Goal: Task Accomplishment & Management: Complete application form

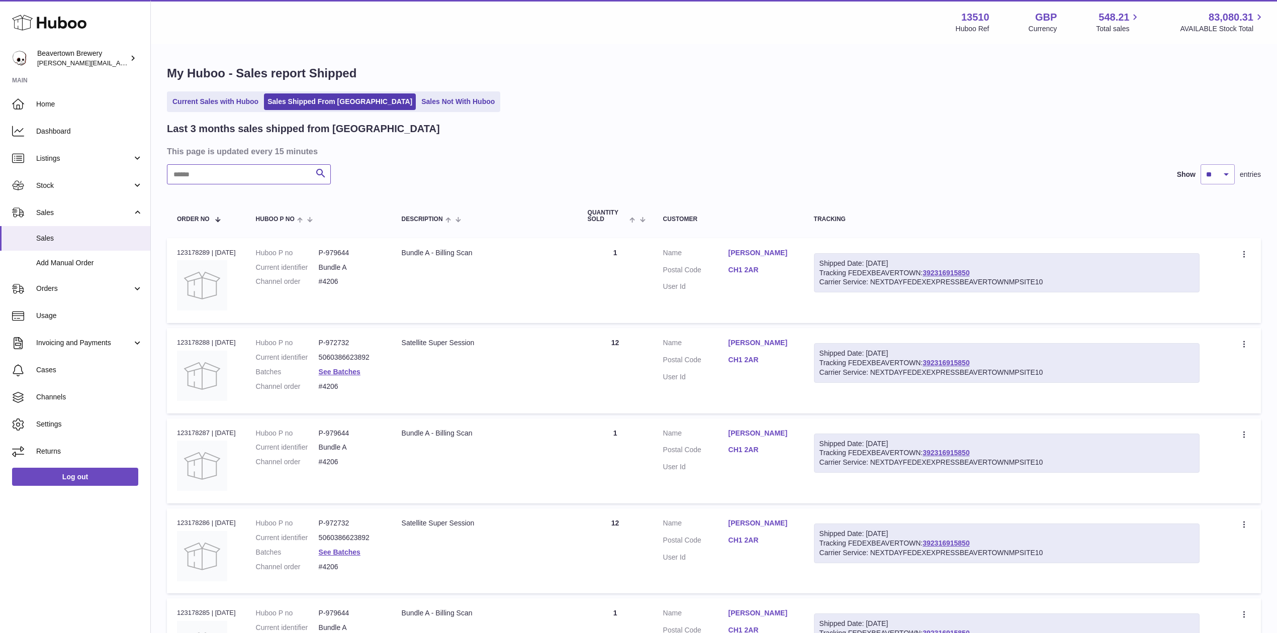
click at [252, 179] on input "text" at bounding box center [249, 174] width 164 height 20
paste input "*****"
drag, startPoint x: 965, startPoint y: 264, endPoint x: 927, endPoint y: 232, distance: 49.9
click at [927, 232] on th "Tracking" at bounding box center [1007, 216] width 406 height 33
drag, startPoint x: 204, startPoint y: 170, endPoint x: 86, endPoint y: 147, distance: 119.8
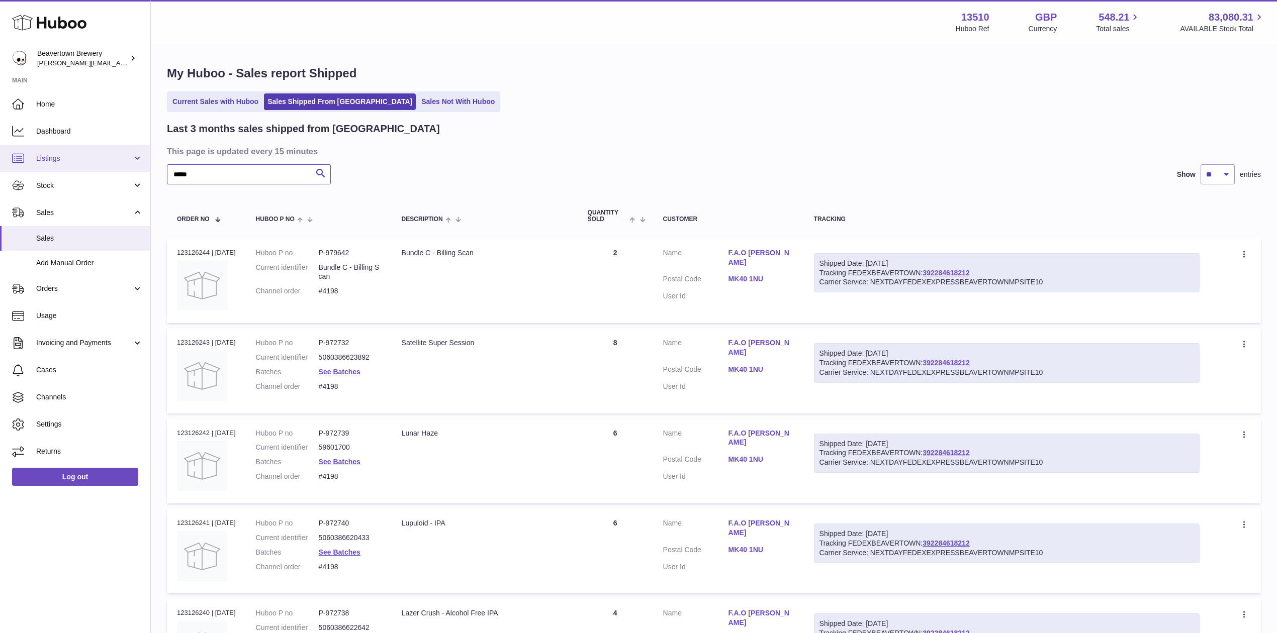
click at [86, 147] on div "Huboo Beavertown Brewery Matthew.McCormack@beavertownbrewery.co.uk Main Home Da…" at bounding box center [638, 519] width 1277 height 1039
paste input "text"
drag, startPoint x: 214, startPoint y: 173, endPoint x: 0, endPoint y: 157, distance: 214.7
click at [33, 164] on div "Huboo Beavertown Brewery Matthew.McCormack@beavertownbrewery.co.uk Main Home Da…" at bounding box center [638, 429] width 1277 height 859
paste input "*"
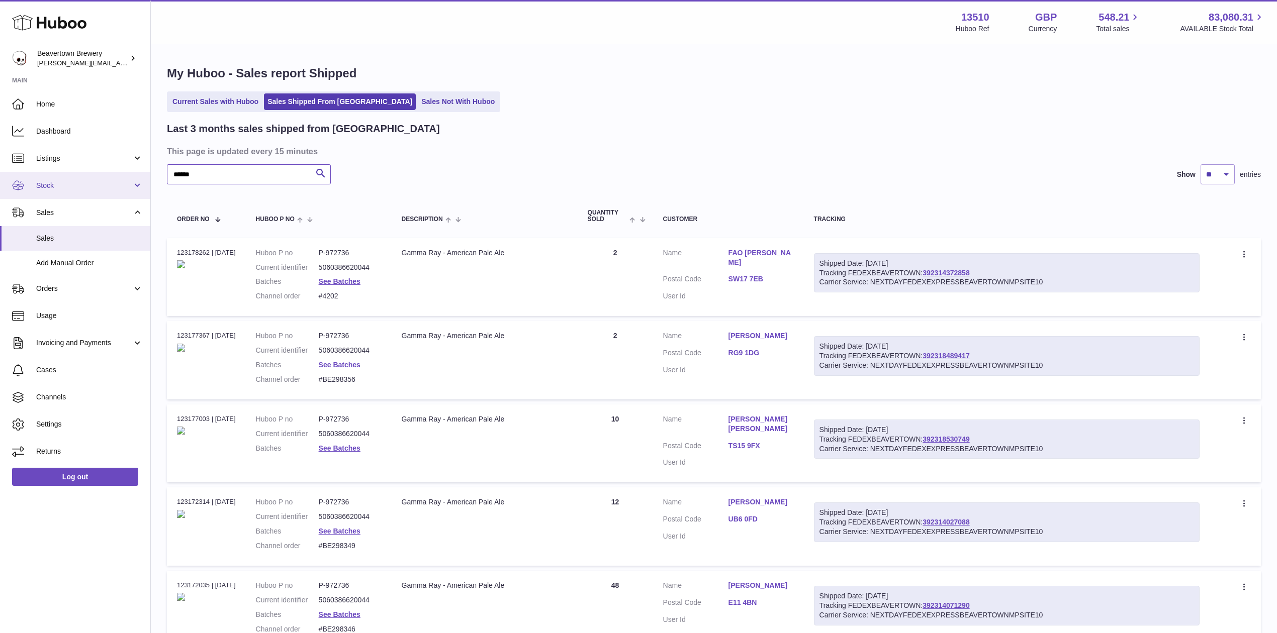
type input "******"
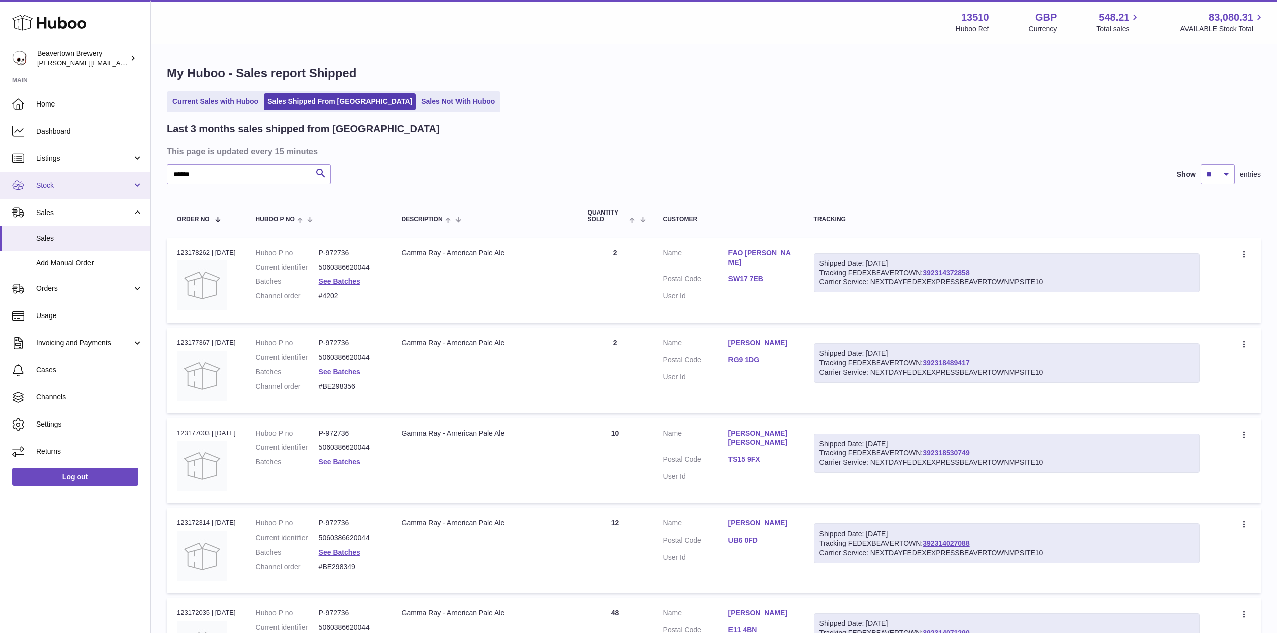
click at [56, 196] on link "Stock" at bounding box center [75, 185] width 150 height 27
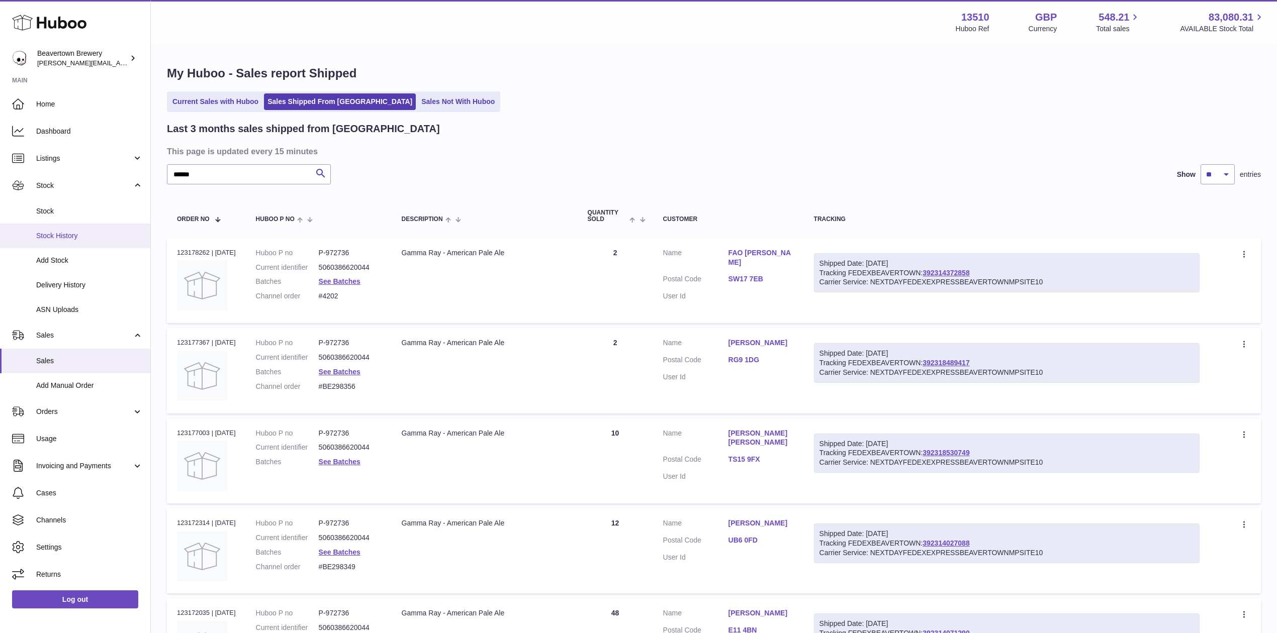
click at [63, 226] on link "Stock History" at bounding box center [75, 236] width 150 height 25
click at [59, 208] on span "Stock" at bounding box center [89, 212] width 107 height 10
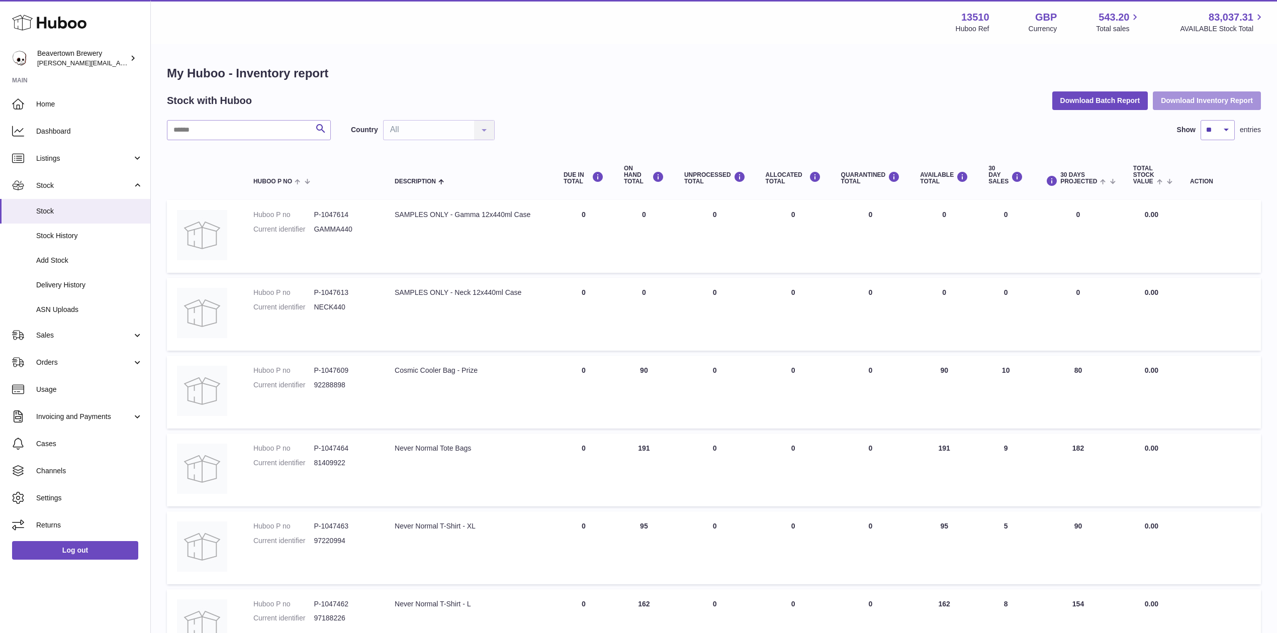
click at [1205, 101] on button "Download Inventory Report" at bounding box center [1207, 100] width 108 height 18
click at [1173, 95] on button "Download Inventory Report" at bounding box center [1207, 100] width 108 height 18
click at [1062, 99] on button "Download Batch Report" at bounding box center [1100, 100] width 96 height 18
click at [223, 128] on input "text" at bounding box center [249, 130] width 164 height 20
paste input "******"
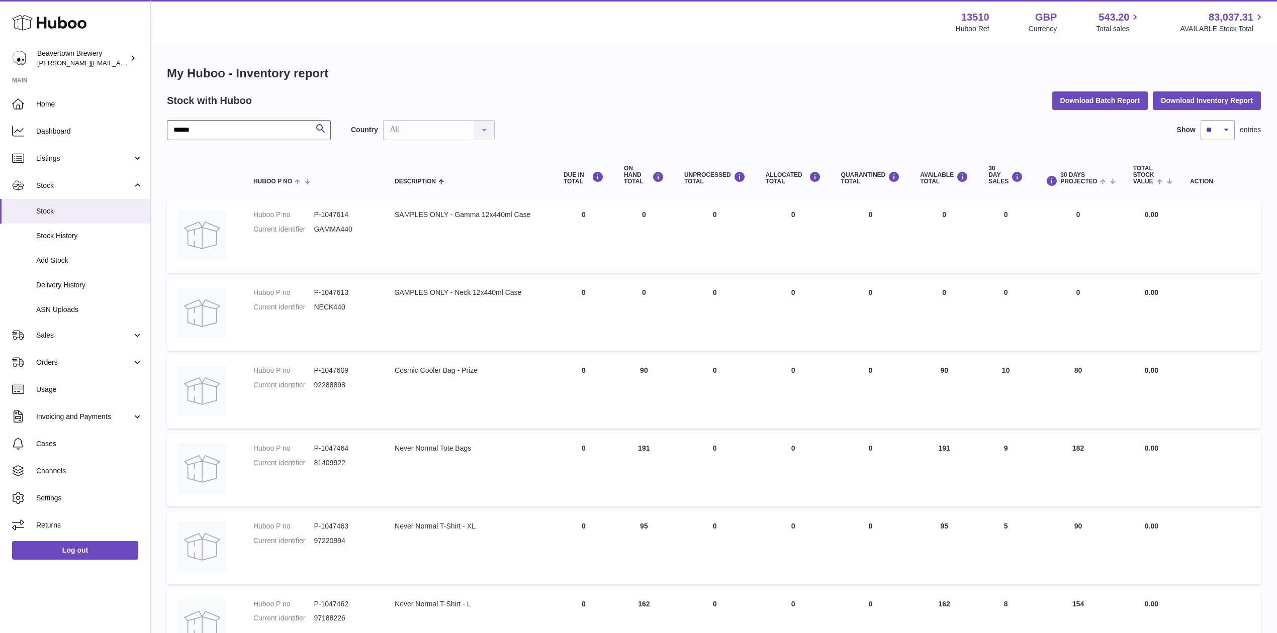
type input "******"
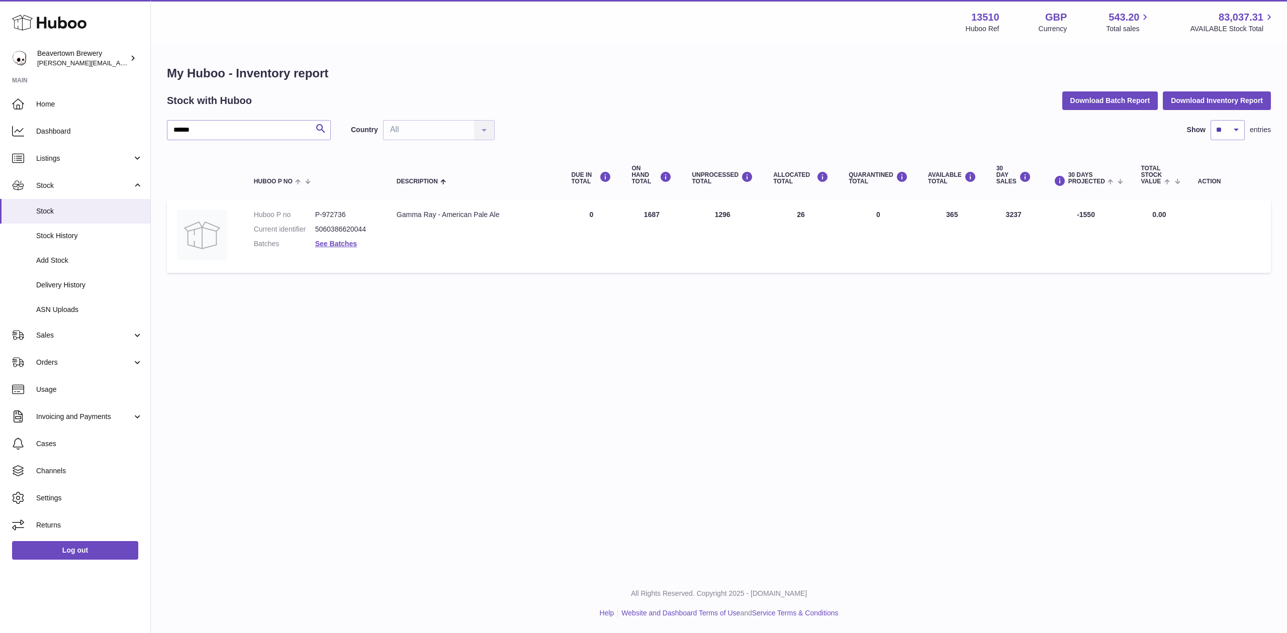
drag, startPoint x: 952, startPoint y: 216, endPoint x: 974, endPoint y: 216, distance: 22.1
click at [974, 216] on td "AVAILABLE Total 365" at bounding box center [952, 236] width 68 height 73
click at [736, 213] on td "UNPROCESSED Total 1296" at bounding box center [722, 236] width 81 height 73
click at [752, 173] on icon at bounding box center [747, 177] width 12 height 13
click at [57, 282] on span "Delivery History" at bounding box center [89, 285] width 107 height 10
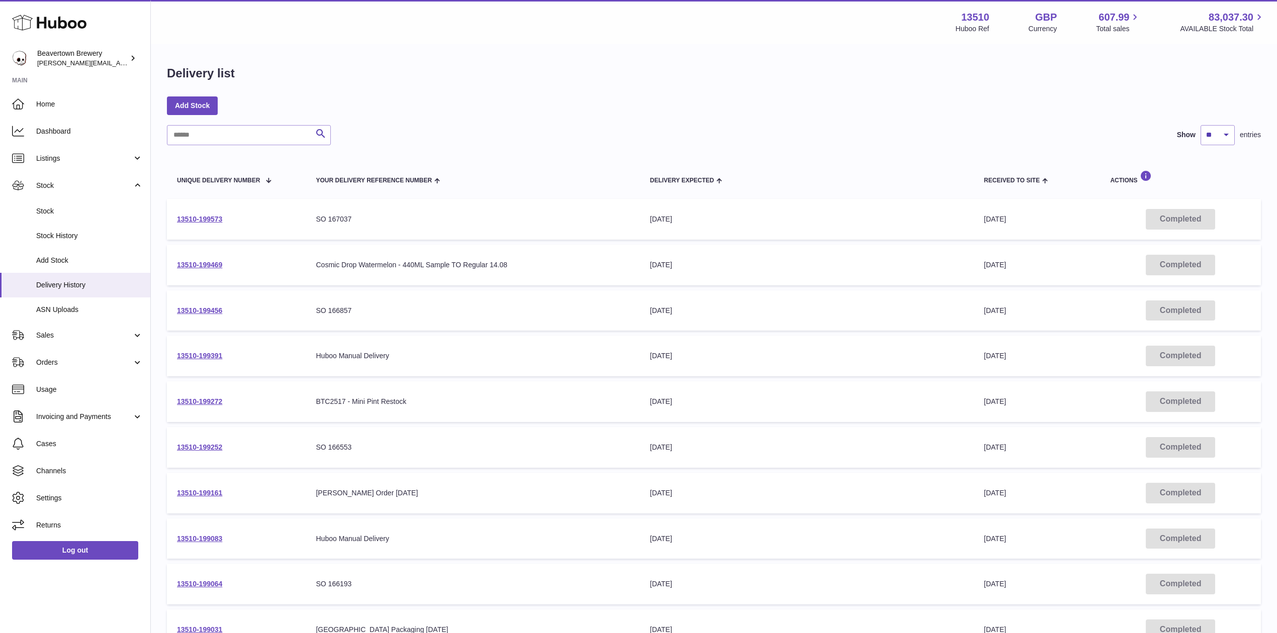
click at [222, 218] on td "13510-199573" at bounding box center [236, 219] width 139 height 41
click at [214, 216] on link "13510-199573" at bounding box center [199, 219] width 45 height 8
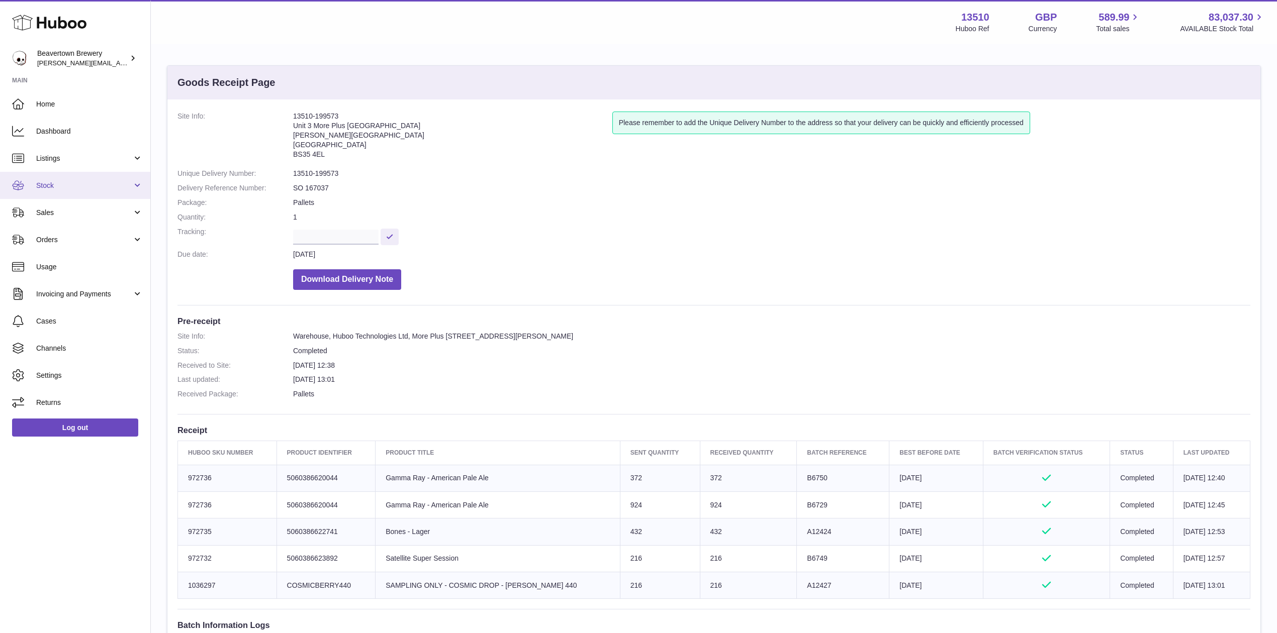
click at [80, 185] on span "Stock" at bounding box center [84, 186] width 96 height 10
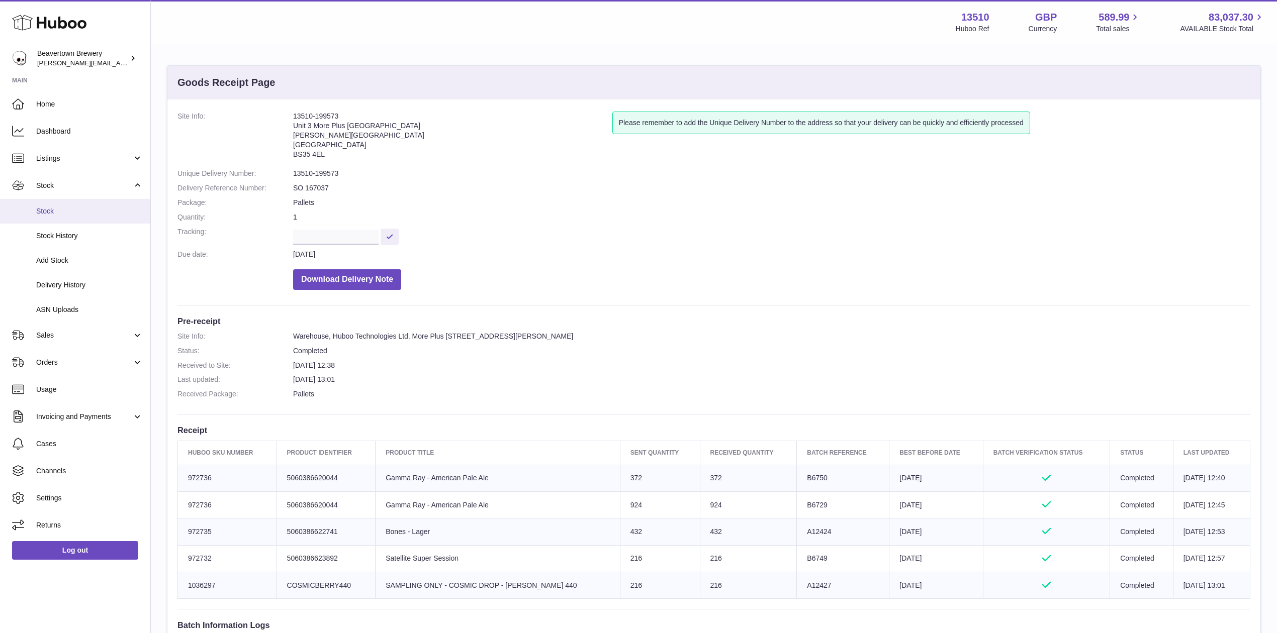
click at [79, 210] on span "Stock" at bounding box center [89, 212] width 107 height 10
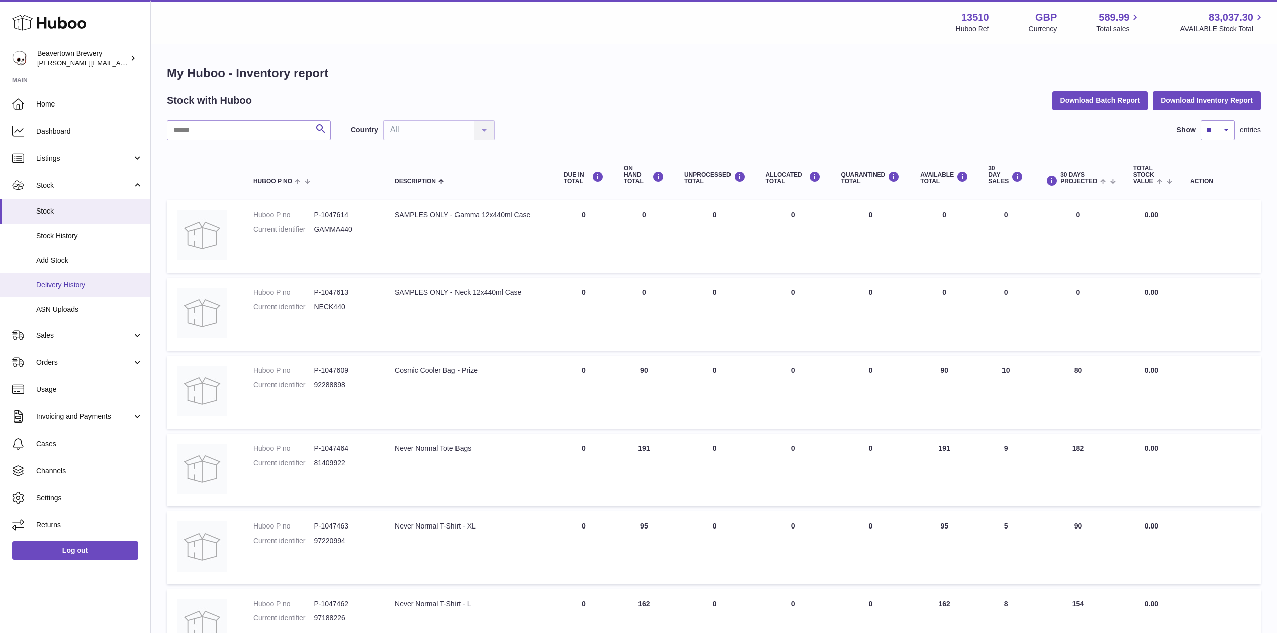
click at [91, 280] on span "Delivery History" at bounding box center [89, 285] width 107 height 10
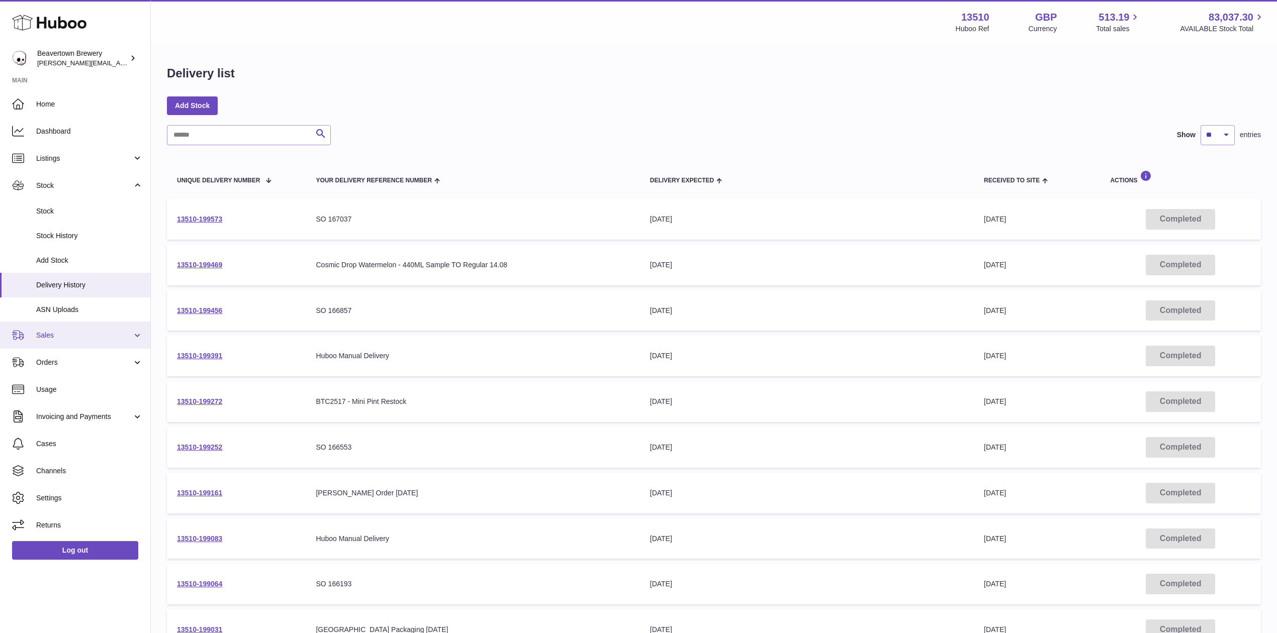
click at [43, 347] on link "Sales" at bounding box center [75, 335] width 150 height 27
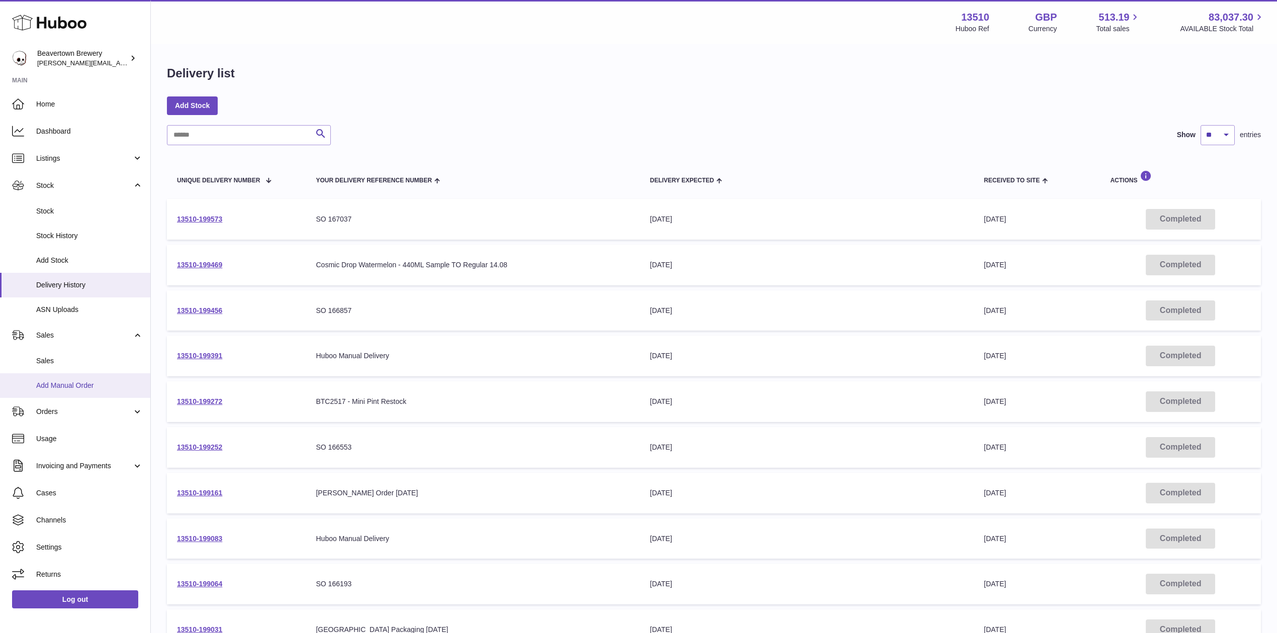
click at [61, 387] on span "Add Manual Order" at bounding box center [89, 386] width 107 height 10
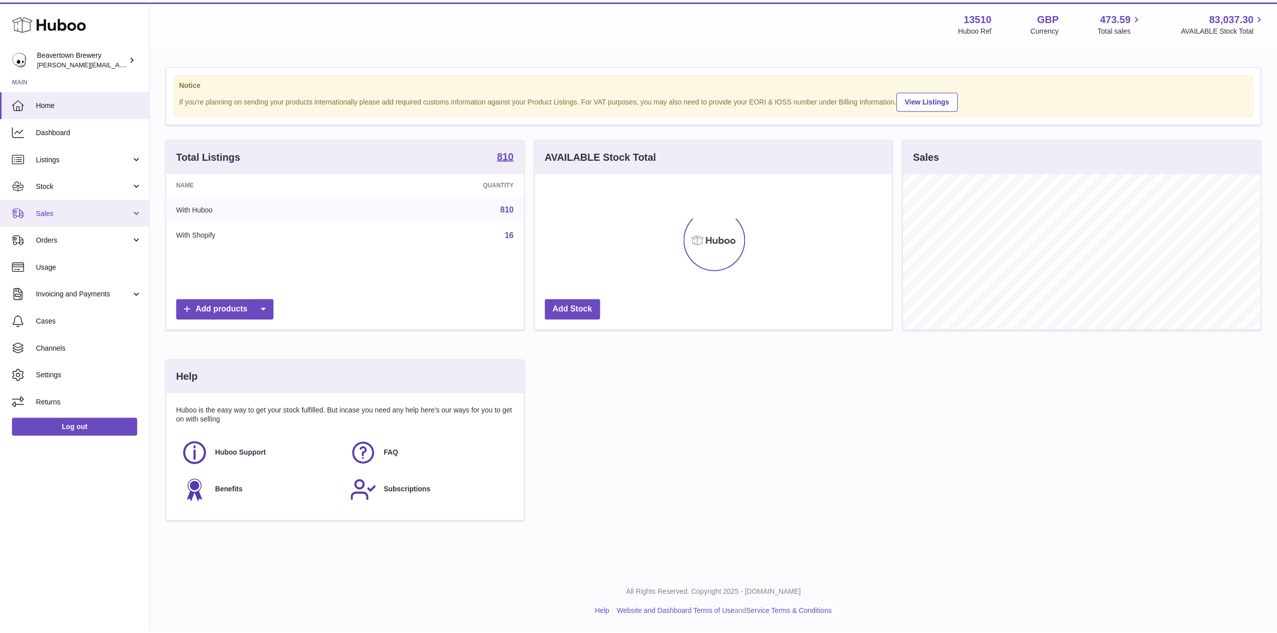
scroll to position [502517, 502317]
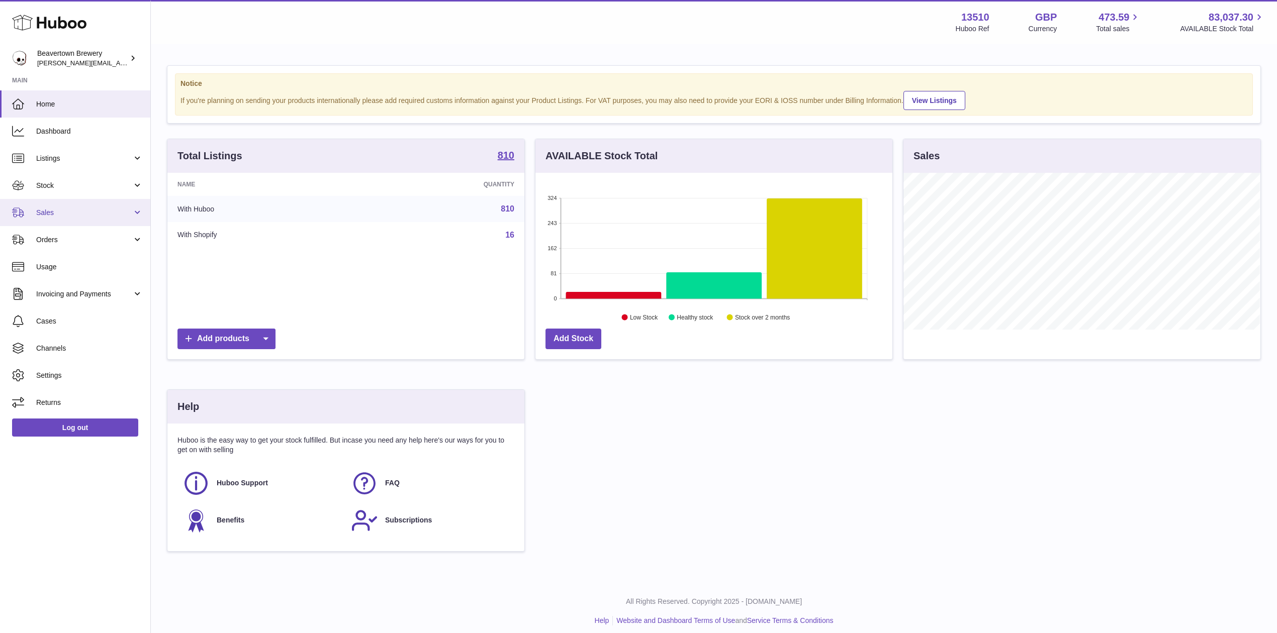
click at [62, 209] on span "Sales" at bounding box center [84, 213] width 96 height 10
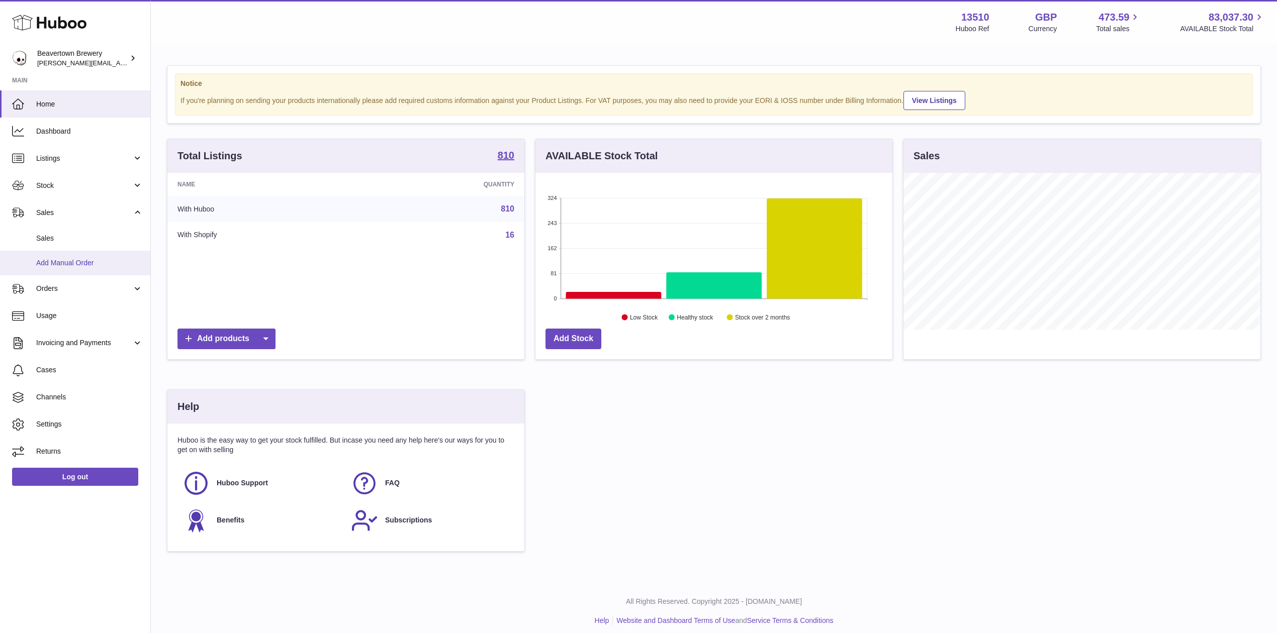
click at [71, 258] on span "Add Manual Order" at bounding box center [89, 263] width 107 height 10
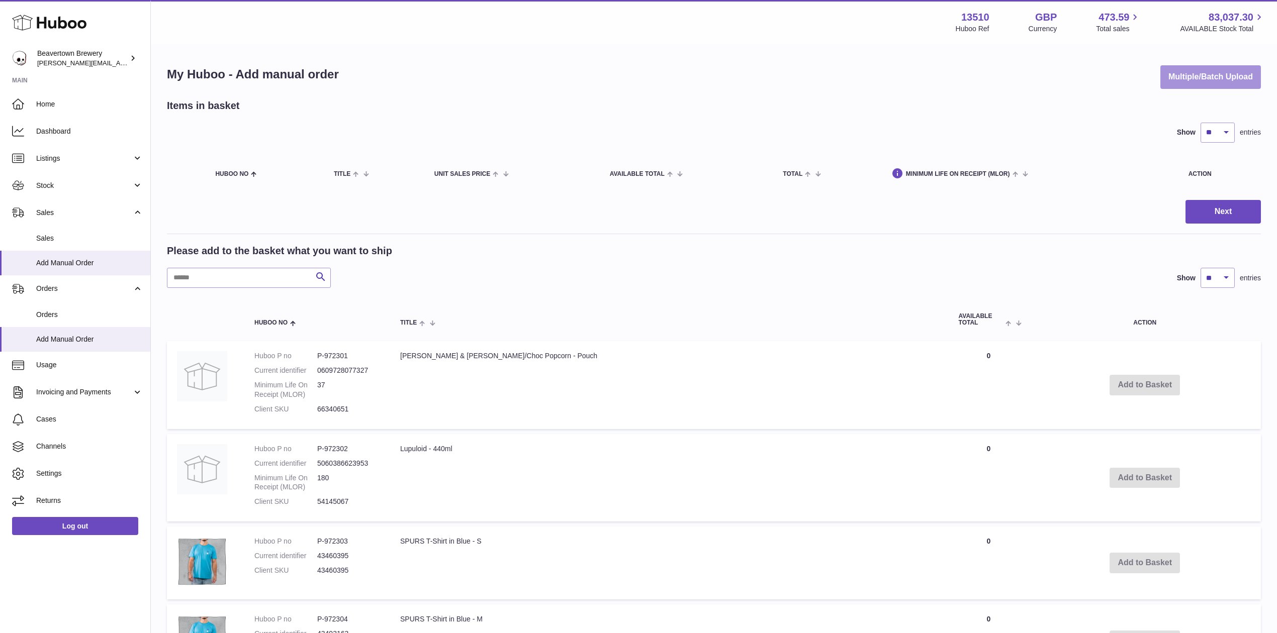
click at [1178, 78] on button "Multiple/Batch Upload" at bounding box center [1210, 77] width 101 height 24
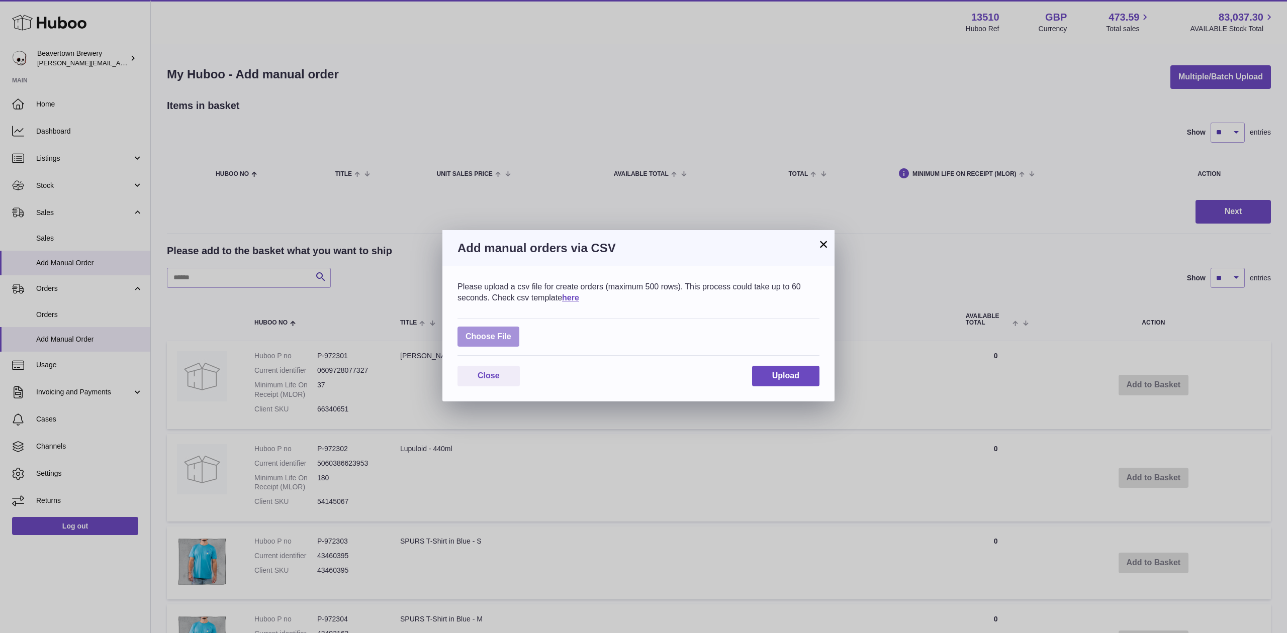
click at [503, 341] on label at bounding box center [488, 337] width 62 height 21
click at [511, 332] on input "file" at bounding box center [511, 332] width 1 height 1
type input "**********"
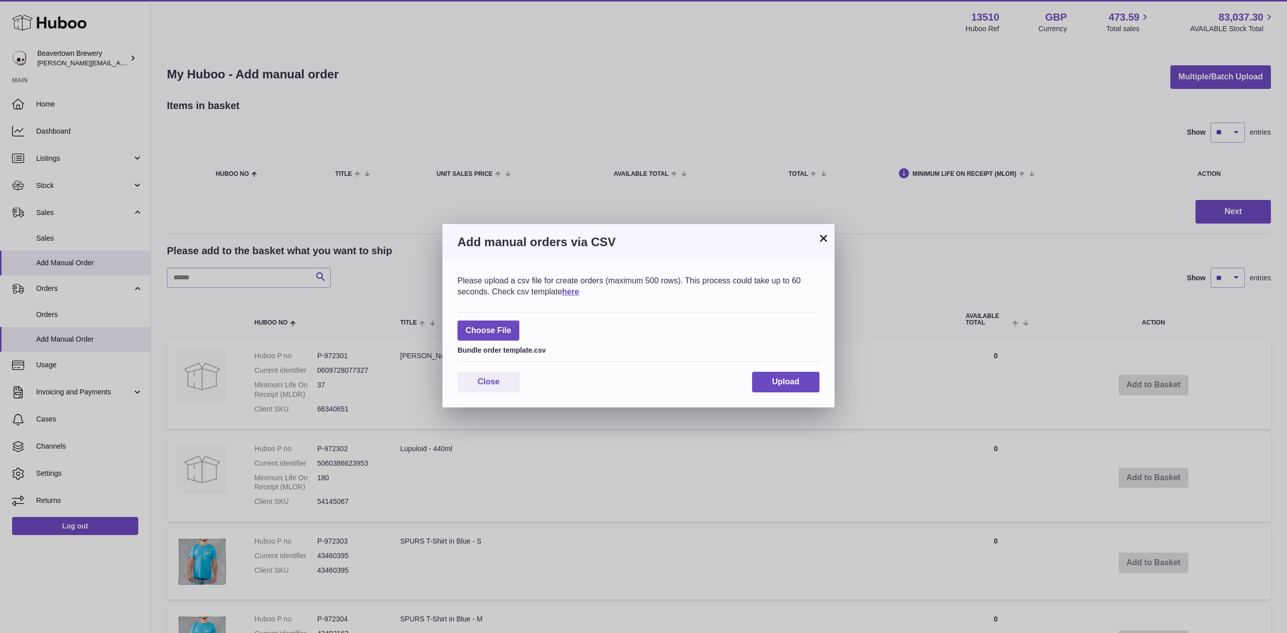
click at [742, 377] on div "Close Upload" at bounding box center [638, 382] width 362 height 21
click at [748, 381] on div "Close Upload" at bounding box center [638, 382] width 362 height 21
click at [755, 381] on button "Upload" at bounding box center [785, 382] width 67 height 21
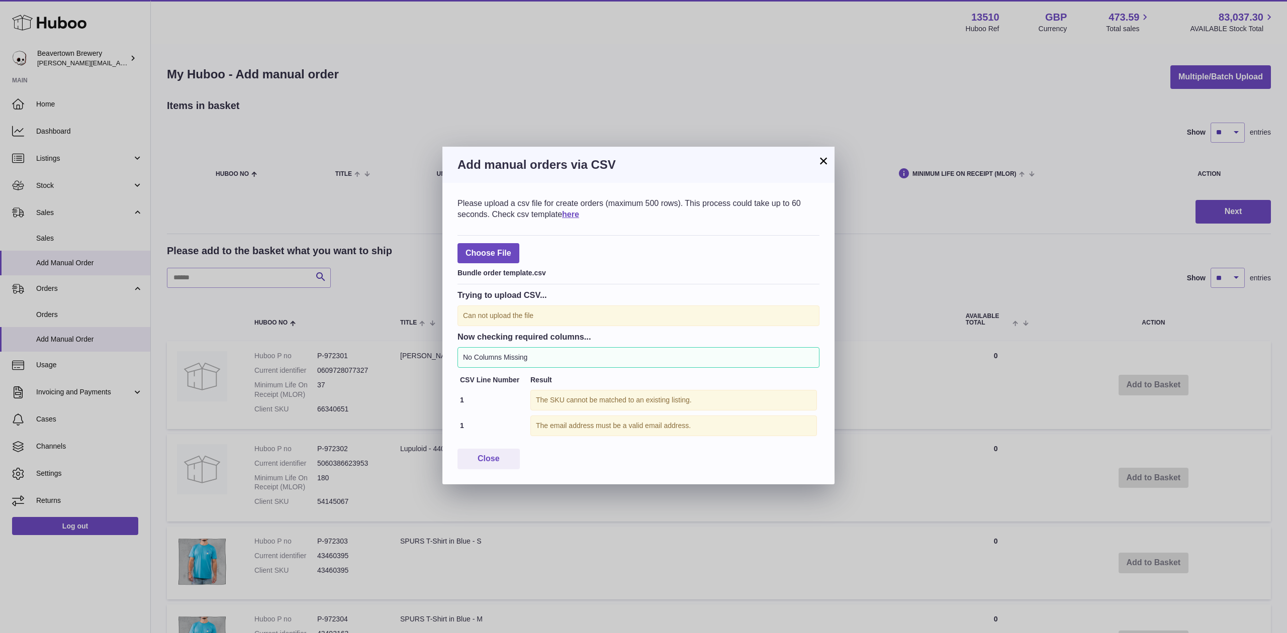
click at [805, 172] on h3 "Add manual orders via CSV" at bounding box center [638, 165] width 362 height 16
click at [810, 179] on div "Add manual orders via CSV" at bounding box center [638, 165] width 392 height 36
click at [813, 169] on h3 "Add manual orders via CSV" at bounding box center [638, 165] width 362 height 16
click at [819, 160] on button "×" at bounding box center [823, 161] width 12 height 12
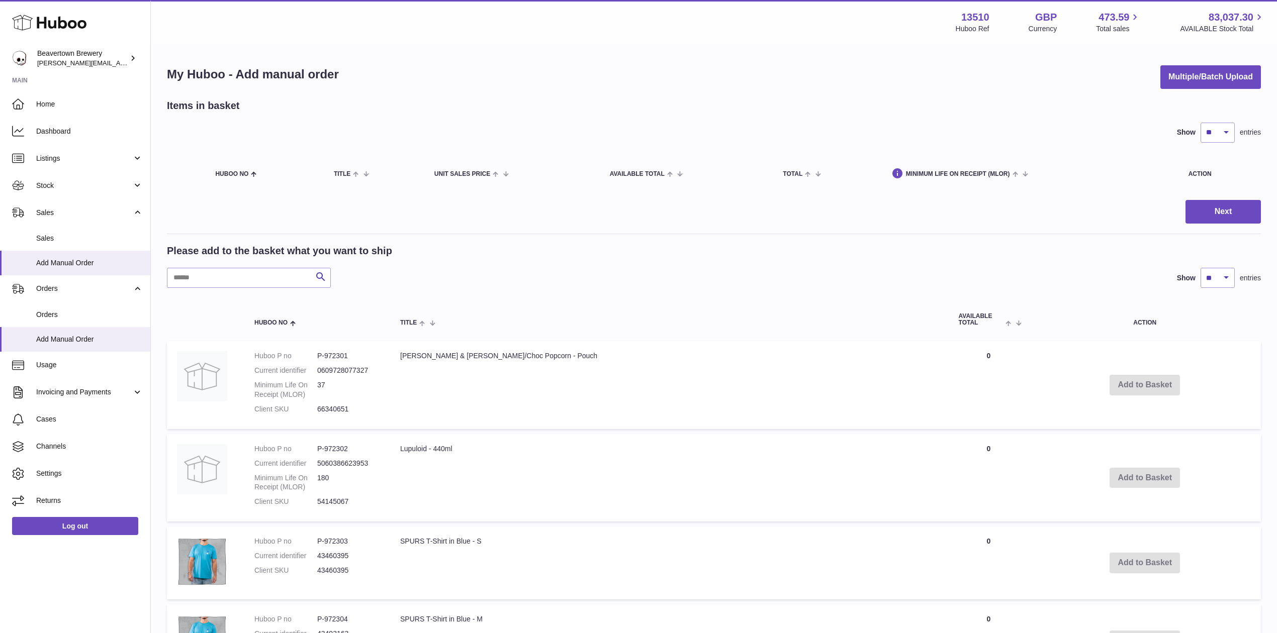
click at [1198, 95] on div "My Huboo - Add manual order Multiple/Batch Upload Items in basket Show ** ** **…" at bounding box center [714, 632] width 1126 height 1174
click at [1192, 79] on button "Multiple/Batch Upload" at bounding box center [1210, 77] width 101 height 24
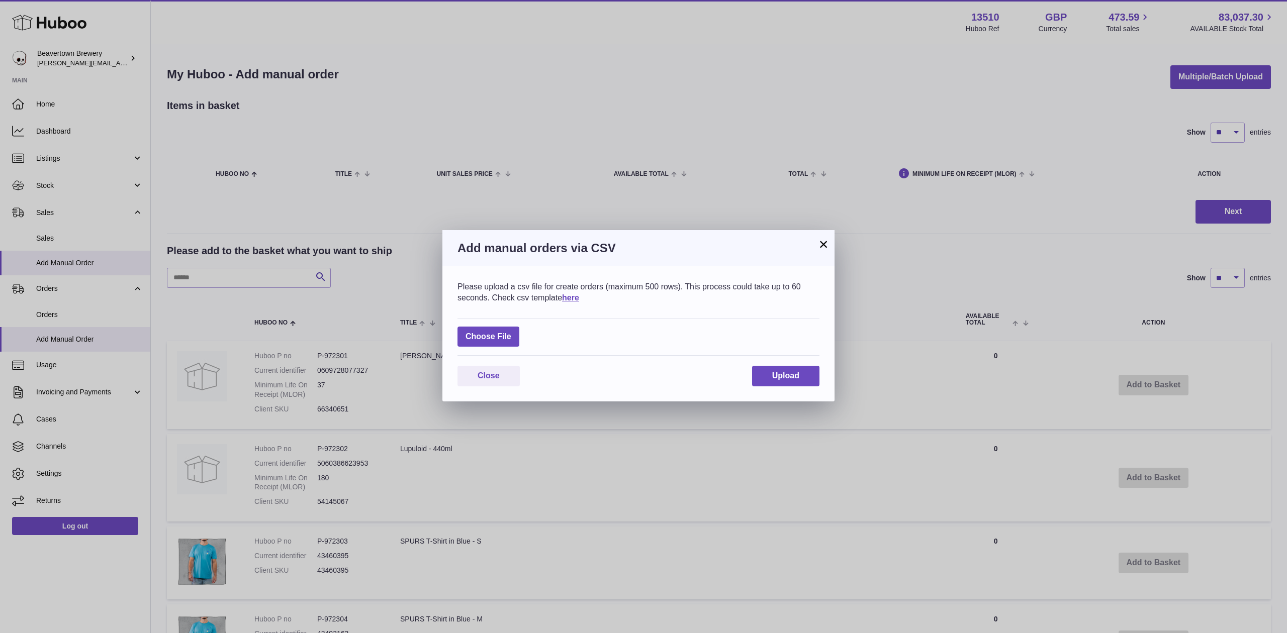
click at [523, 331] on div "Choose File" at bounding box center [638, 338] width 362 height 38
click at [517, 332] on label at bounding box center [488, 337] width 62 height 21
click at [512, 332] on input "file" at bounding box center [511, 332] width 1 height 1
type input "**********"
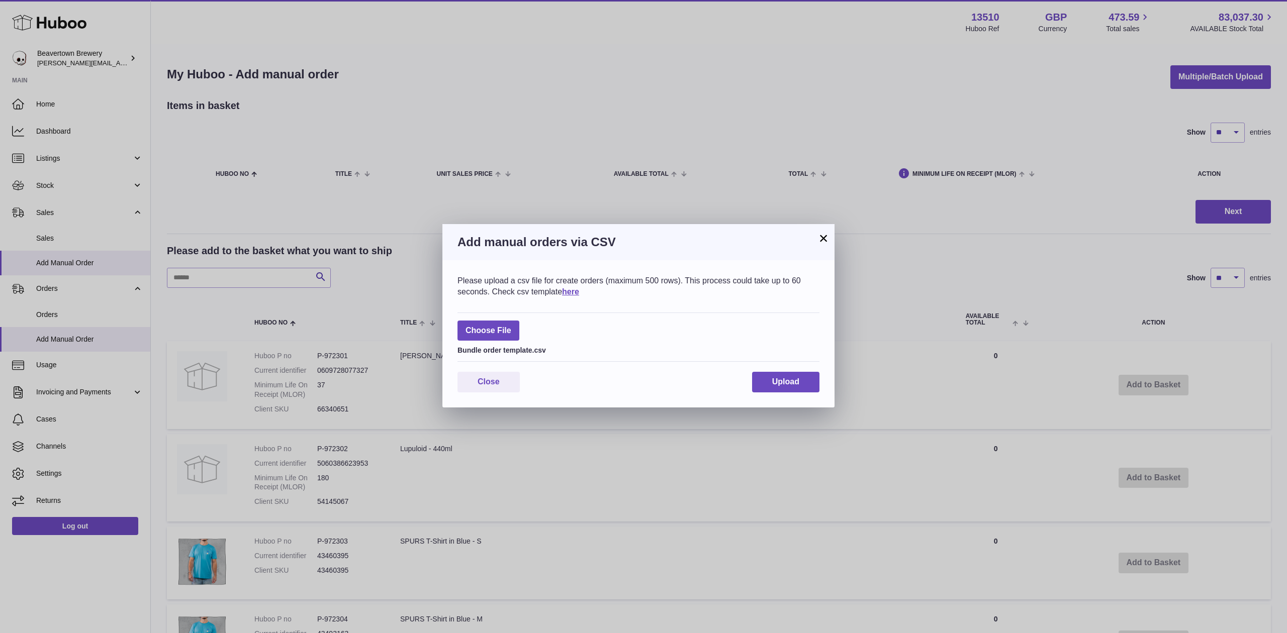
click at [775, 367] on div "Please upload a csv file for create orders (maximum 500 rows). This process cou…" at bounding box center [638, 333] width 392 height 147
click at [777, 374] on button "Upload" at bounding box center [785, 382] width 67 height 21
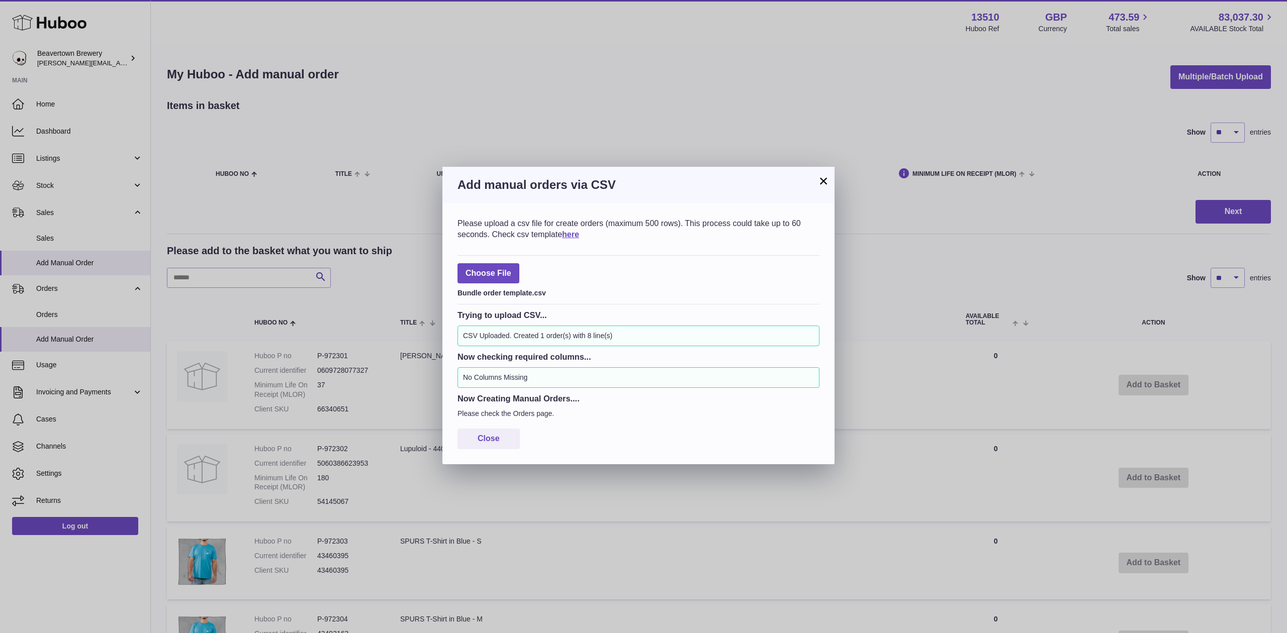
click at [821, 181] on button "×" at bounding box center [823, 181] width 12 height 12
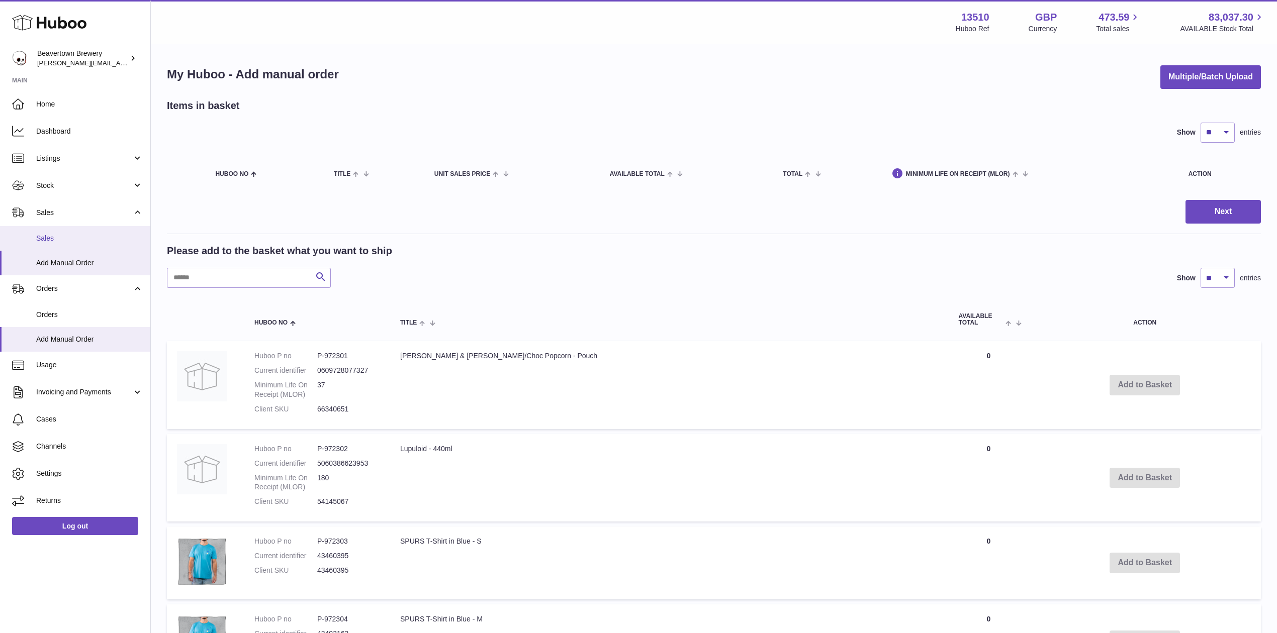
click at [43, 234] on span "Sales" at bounding box center [89, 239] width 107 height 10
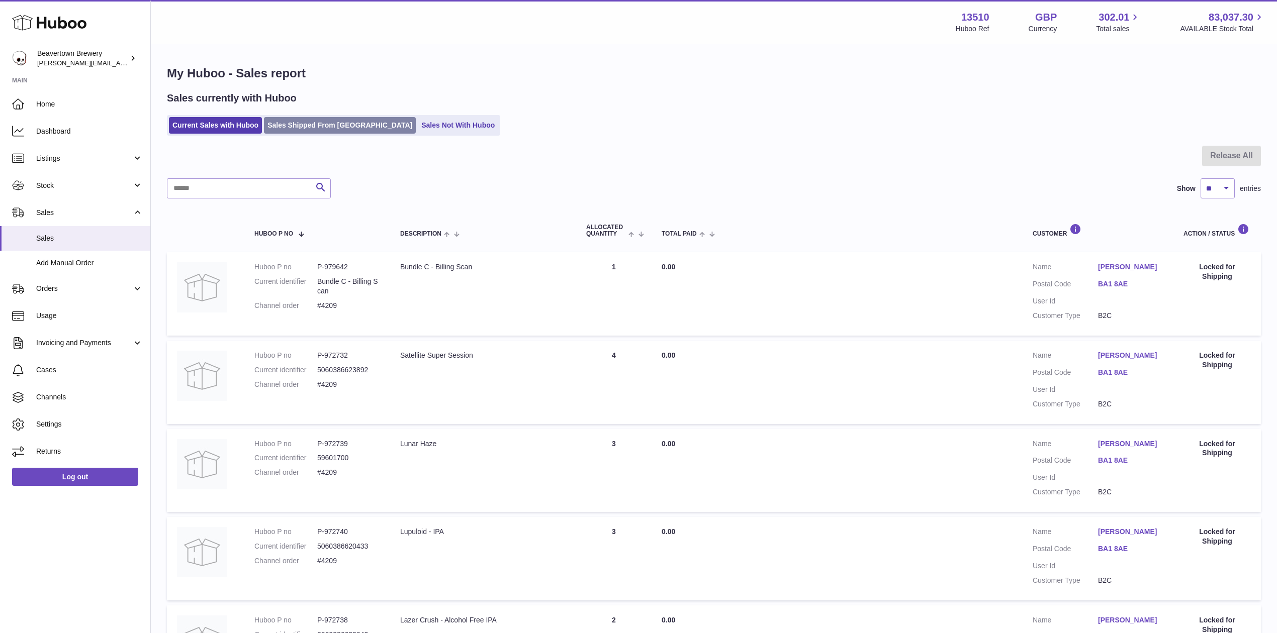
click at [312, 121] on link "Sales Shipped From [GEOGRAPHIC_DATA]" at bounding box center [340, 125] width 152 height 17
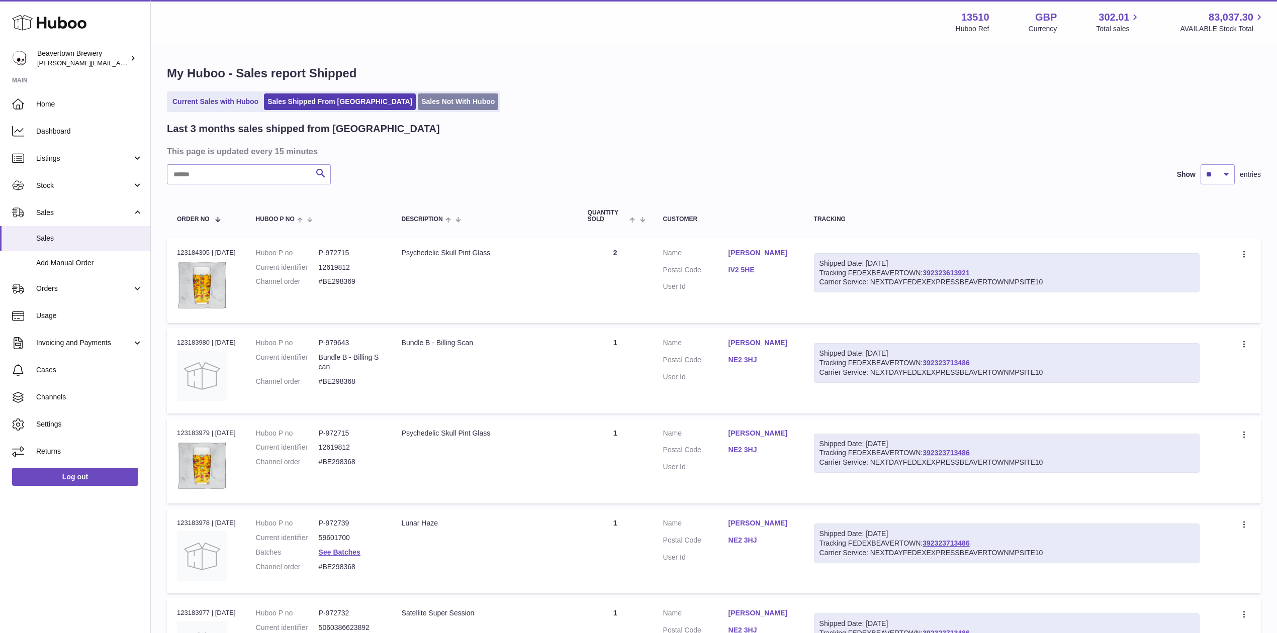
click at [418, 101] on link "Sales Not With Huboo" at bounding box center [458, 101] width 80 height 17
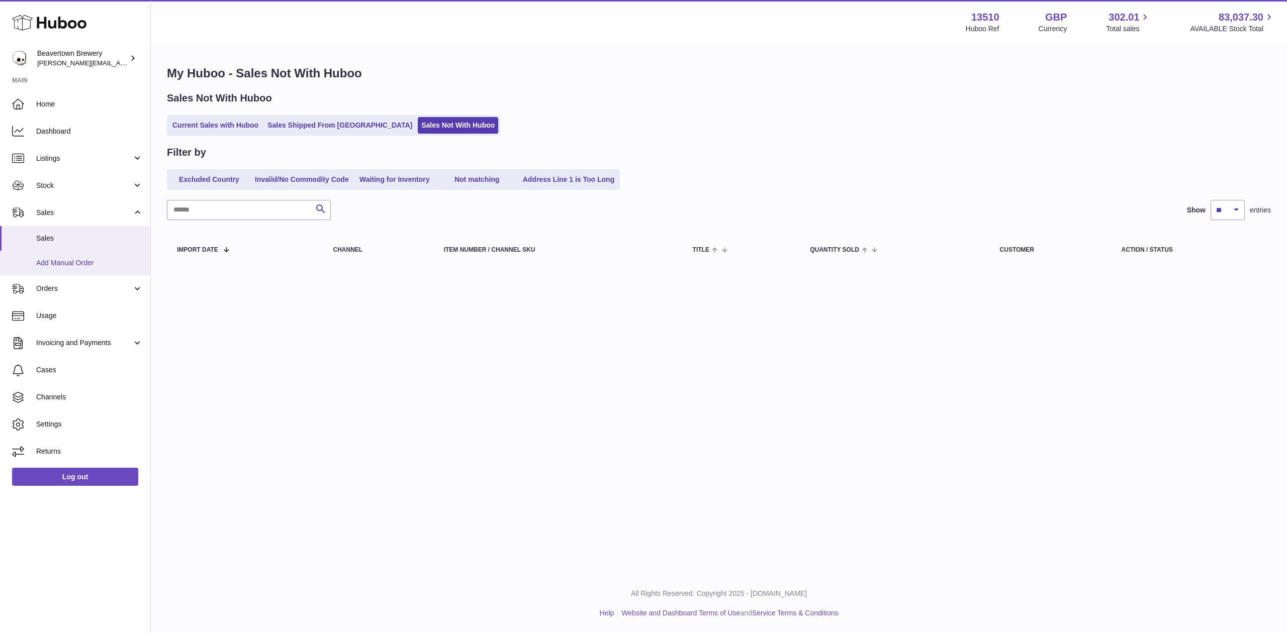
click at [97, 255] on link "Add Manual Order" at bounding box center [75, 263] width 150 height 25
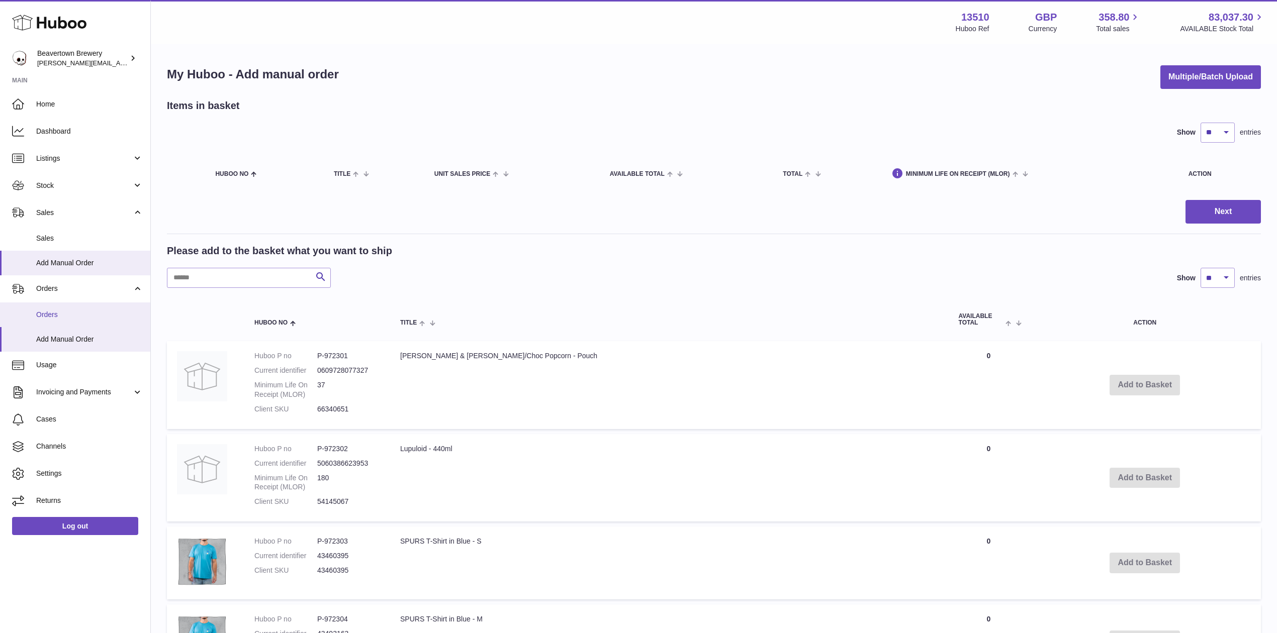
click at [50, 308] on link "Orders" at bounding box center [75, 315] width 150 height 25
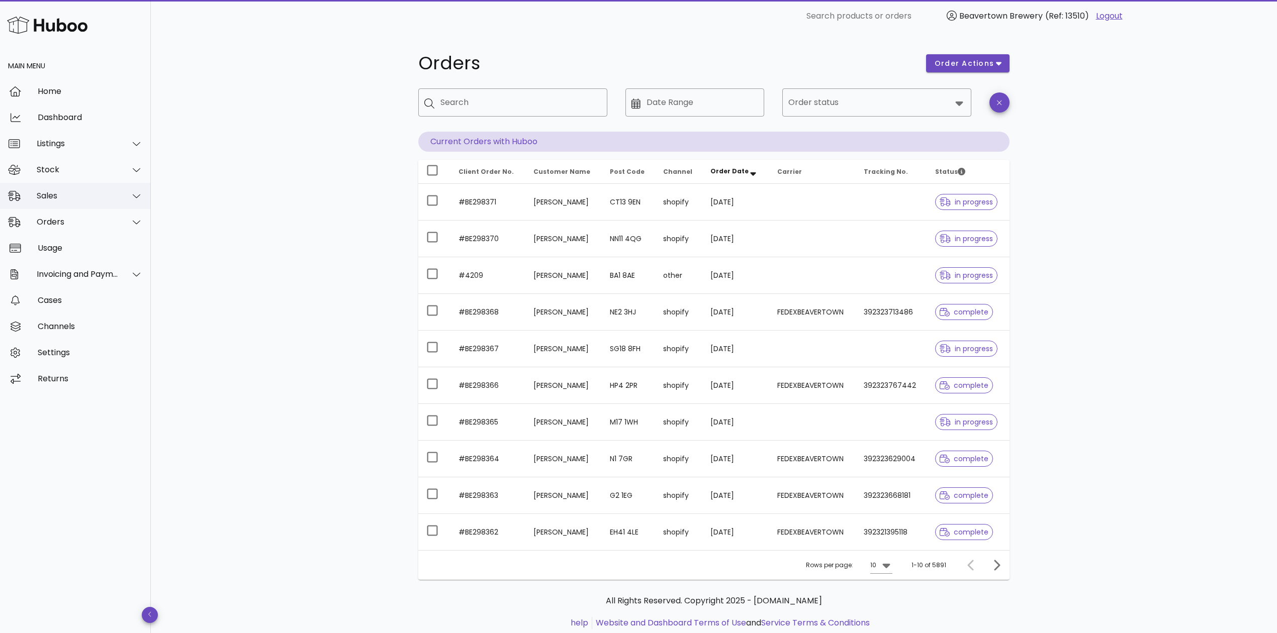
click at [68, 196] on div "Sales" at bounding box center [78, 196] width 82 height 10
click at [69, 242] on div "Add Manual Order" at bounding box center [89, 245] width 107 height 10
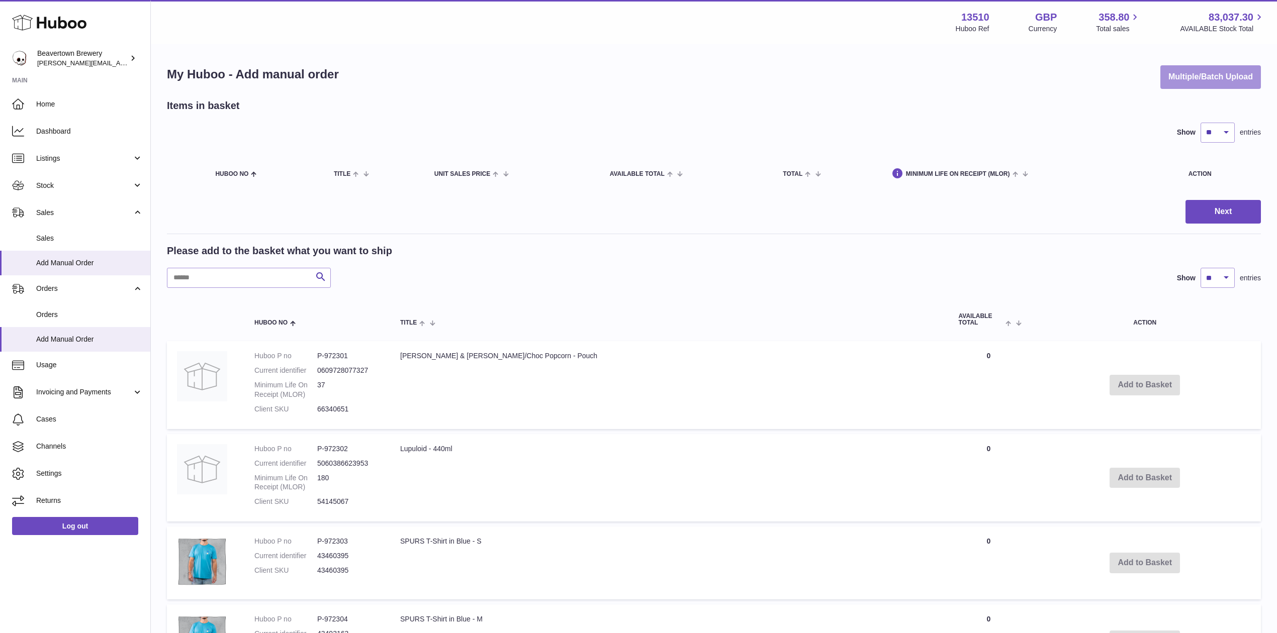
click at [1226, 69] on button "Multiple/Batch Upload" at bounding box center [1210, 77] width 101 height 24
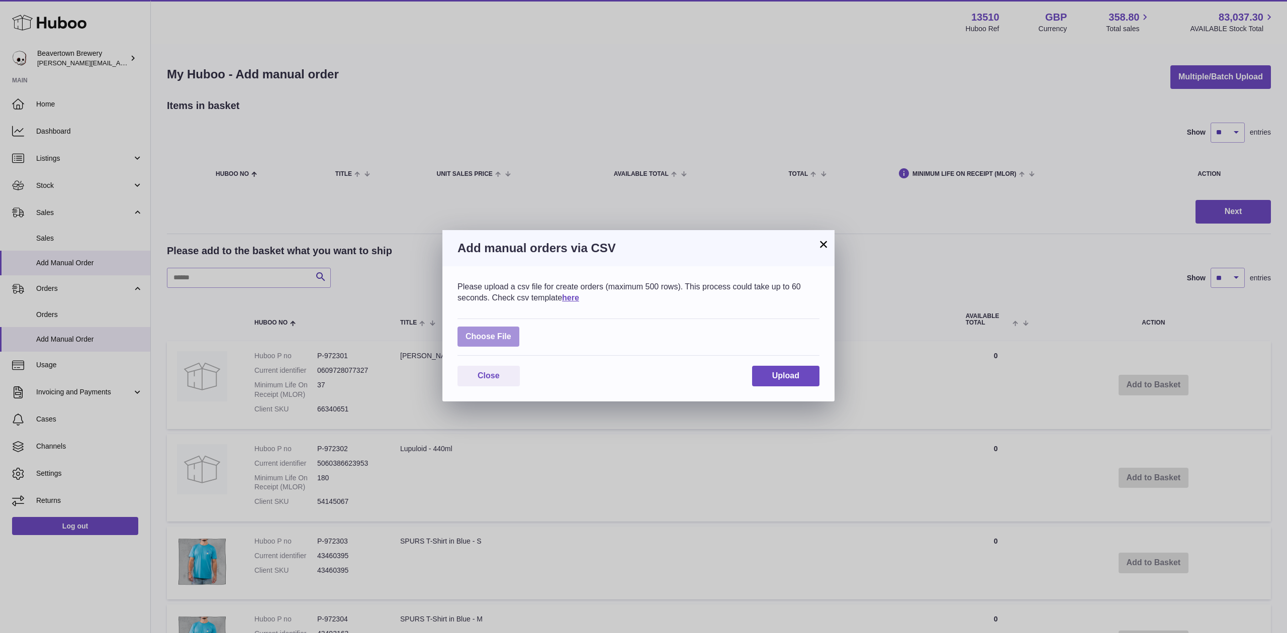
drag, startPoint x: 454, startPoint y: 346, endPoint x: 476, endPoint y: 338, distance: 22.6
click at [468, 340] on div "Please upload a csv file for create orders (maximum 500 rows). This process cou…" at bounding box center [638, 333] width 392 height 135
click at [476, 338] on label at bounding box center [488, 337] width 62 height 21
click at [511, 332] on input "file" at bounding box center [511, 332] width 1 height 1
type input "**********"
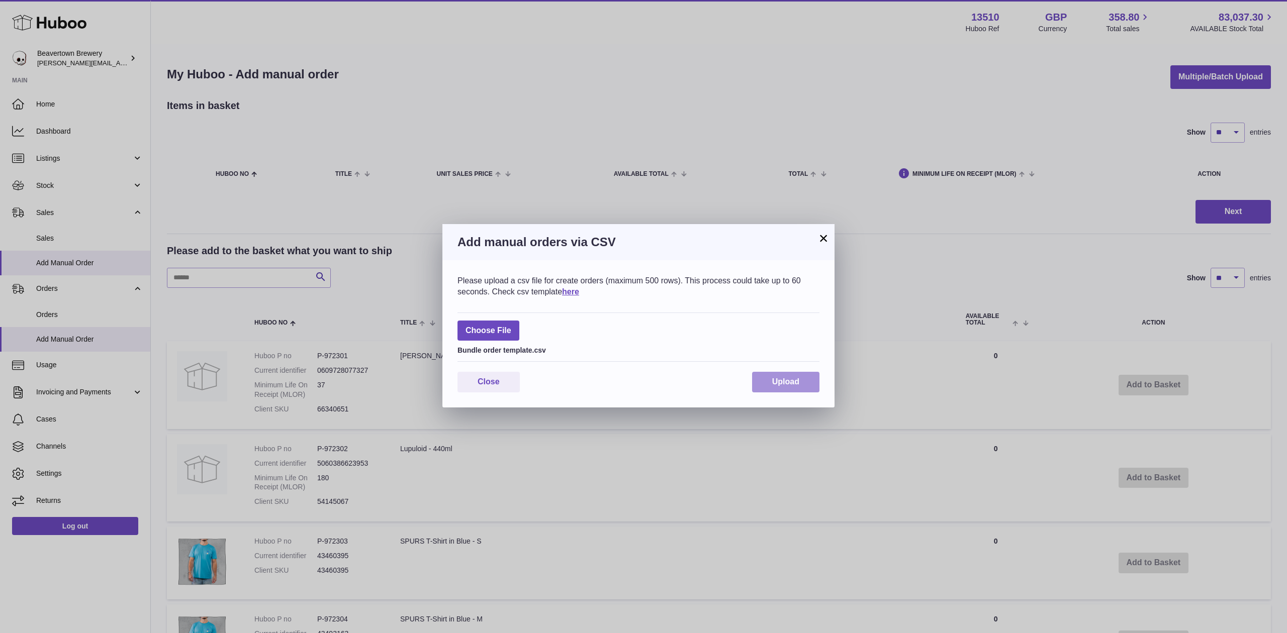
click at [755, 382] on button "Upload" at bounding box center [785, 382] width 67 height 21
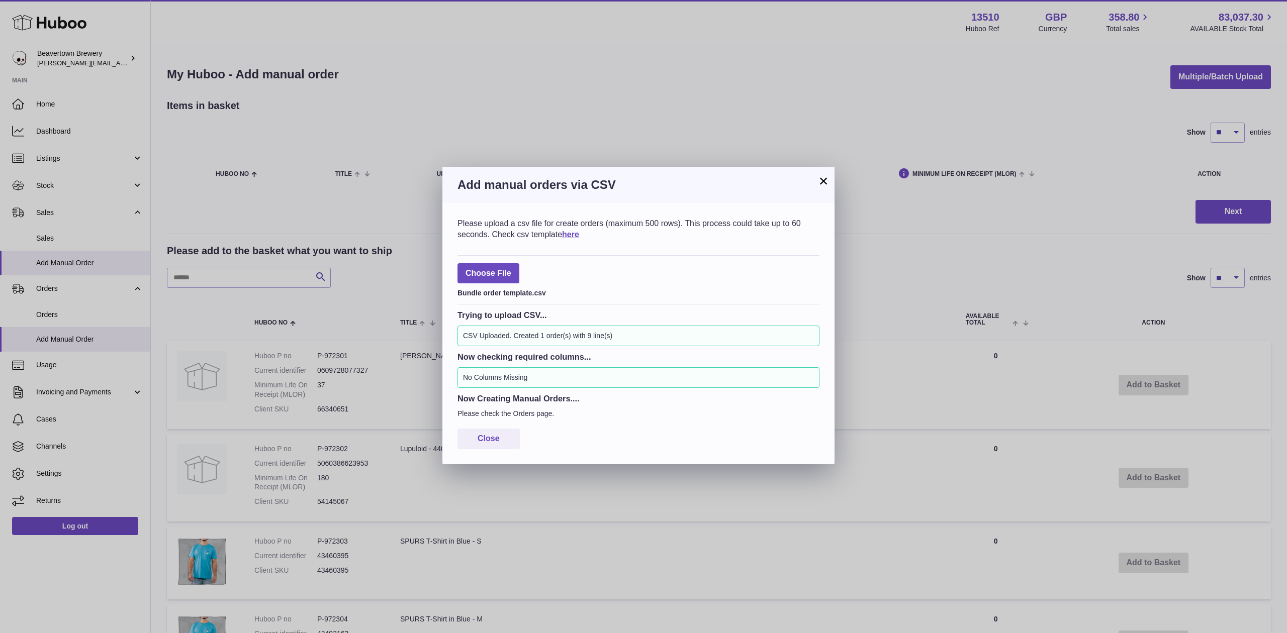
click at [815, 182] on h3 "Add manual orders via CSV" at bounding box center [638, 185] width 362 height 16
click at [823, 184] on button "×" at bounding box center [823, 181] width 12 height 12
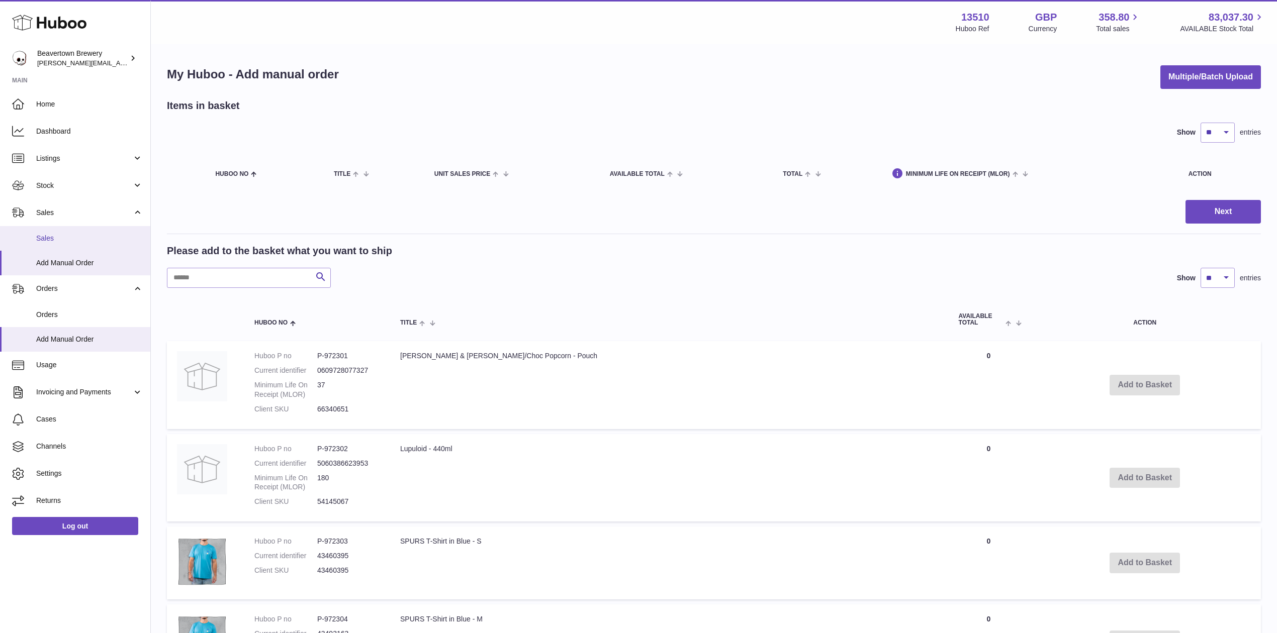
click at [90, 231] on link "Sales" at bounding box center [75, 238] width 150 height 25
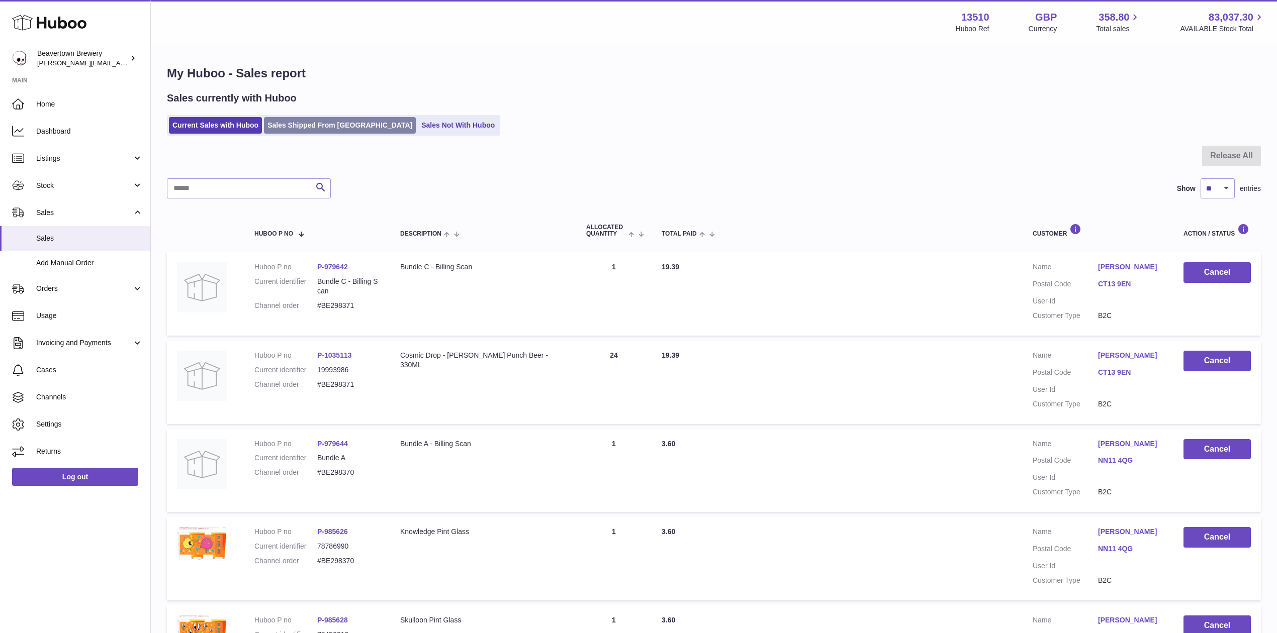
click at [334, 119] on link "Sales Shipped From [GEOGRAPHIC_DATA]" at bounding box center [340, 125] width 152 height 17
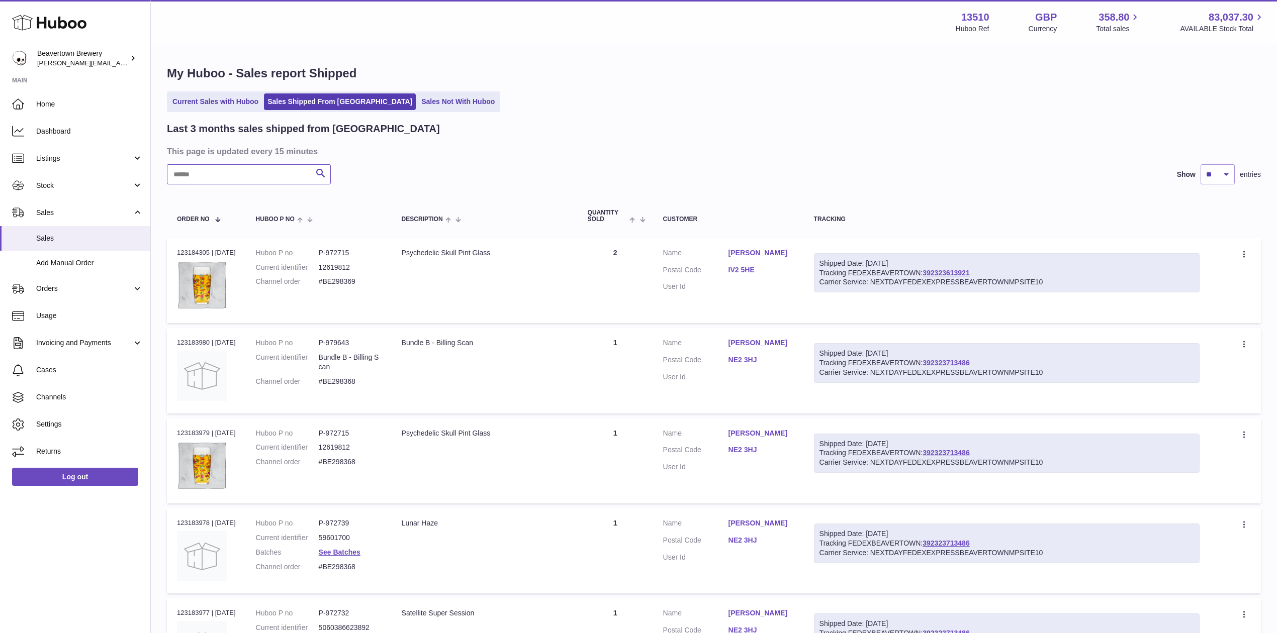
click at [219, 181] on input "text" at bounding box center [249, 174] width 164 height 20
paste input "*****"
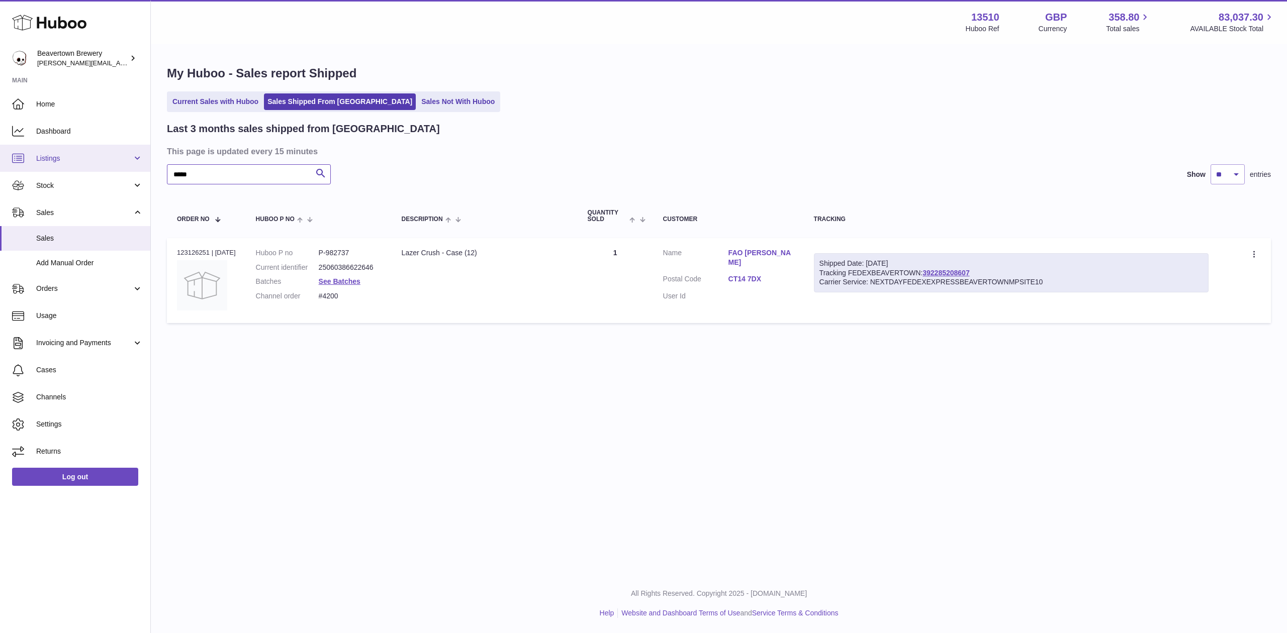
drag, startPoint x: 224, startPoint y: 168, endPoint x: 82, endPoint y: 152, distance: 142.7
click at [91, 151] on div "Huboo Beavertown Brewery [PERSON_NAME][EMAIL_ADDRESS][PERSON_NAME][DOMAIN_NAME]…" at bounding box center [643, 316] width 1287 height 633
paste input "text"
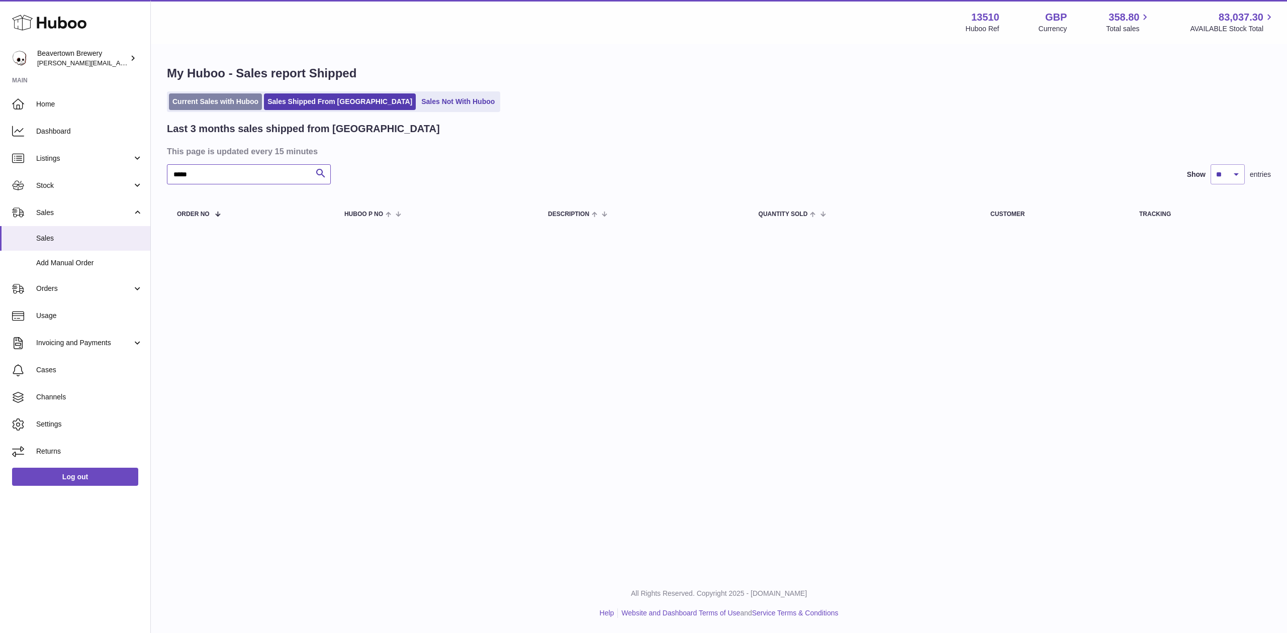
type input "*****"
click at [258, 105] on link "Current Sales with Huboo" at bounding box center [215, 101] width 93 height 17
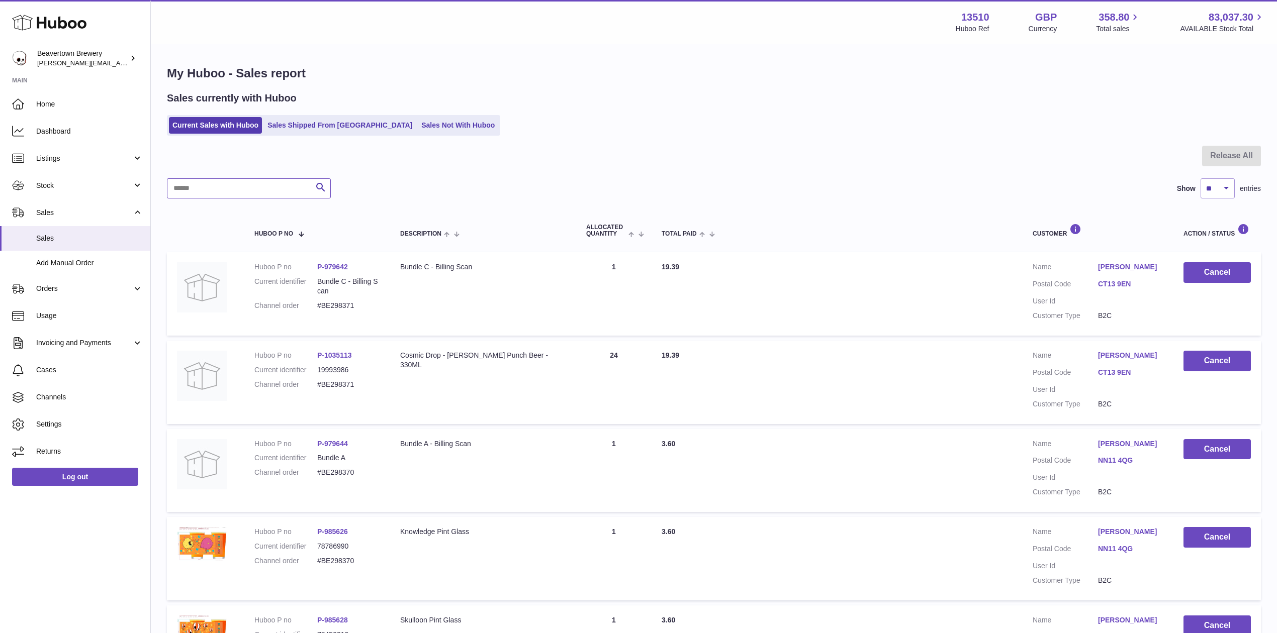
click at [274, 178] on input "text" at bounding box center [249, 188] width 164 height 20
paste input "*****"
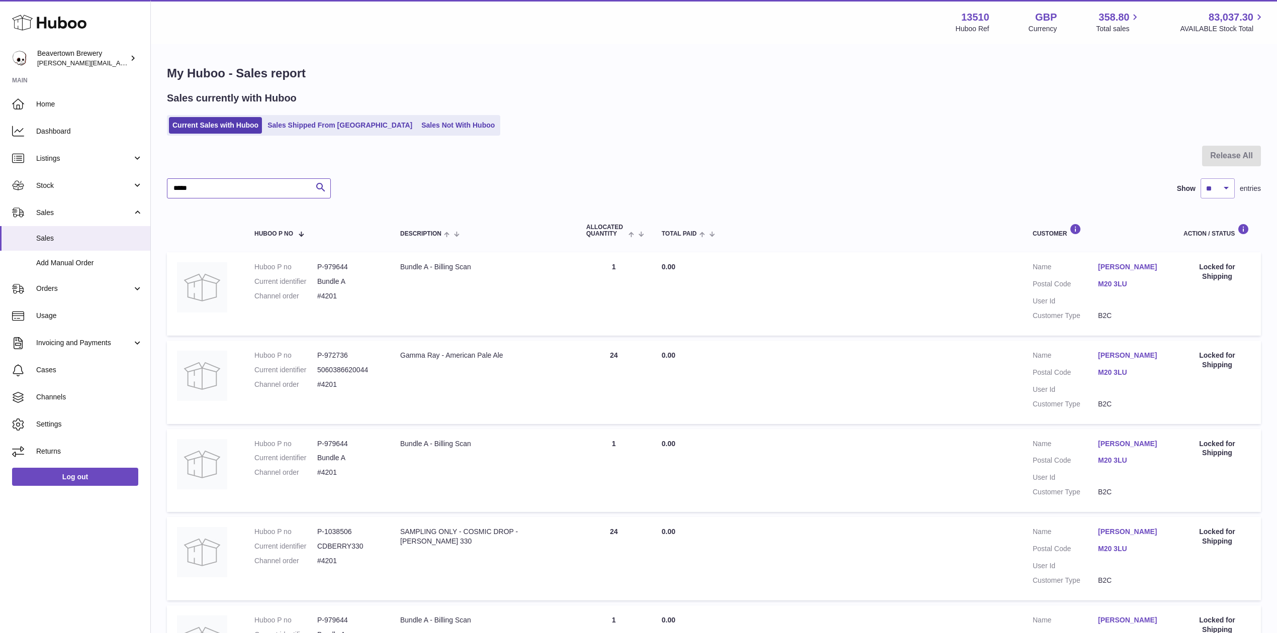
type input "*****"
click at [314, 115] on div "Sales currently with Huboo Current Sales with Huboo Sales Shipped From Huboo Sa…" at bounding box center [714, 113] width 1094 height 44
click at [418, 131] on link "Sales Not With Huboo" at bounding box center [458, 125] width 80 height 17
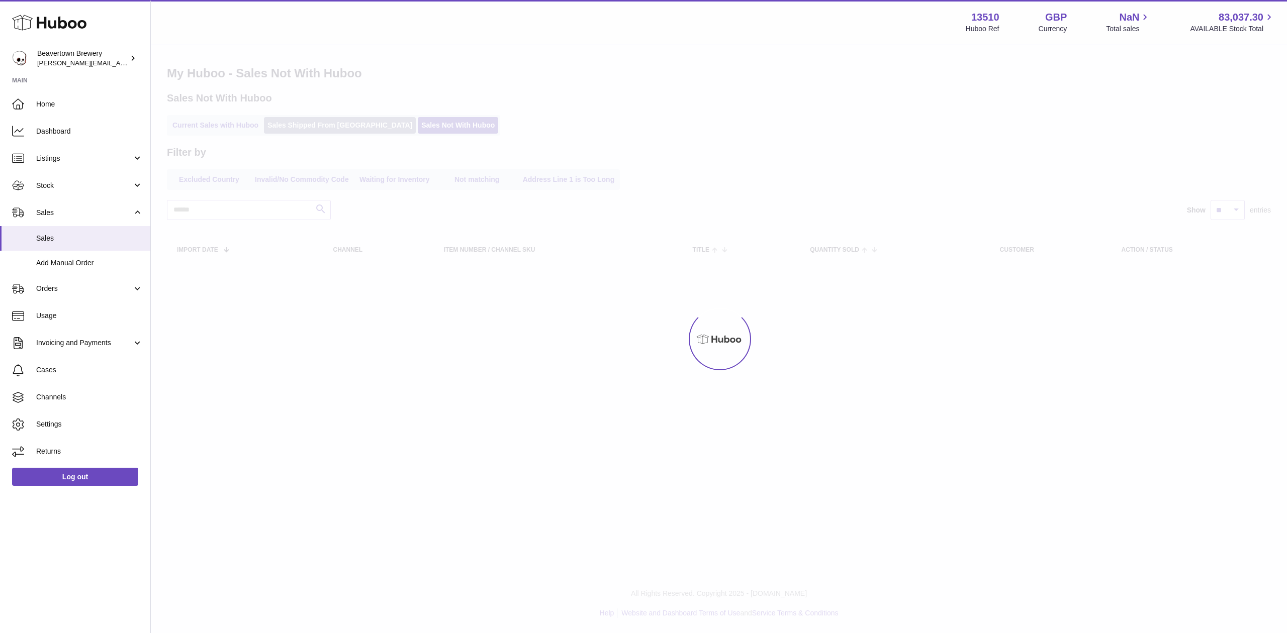
click at [326, 130] on link "Sales Shipped From Huboo" at bounding box center [340, 125] width 152 height 17
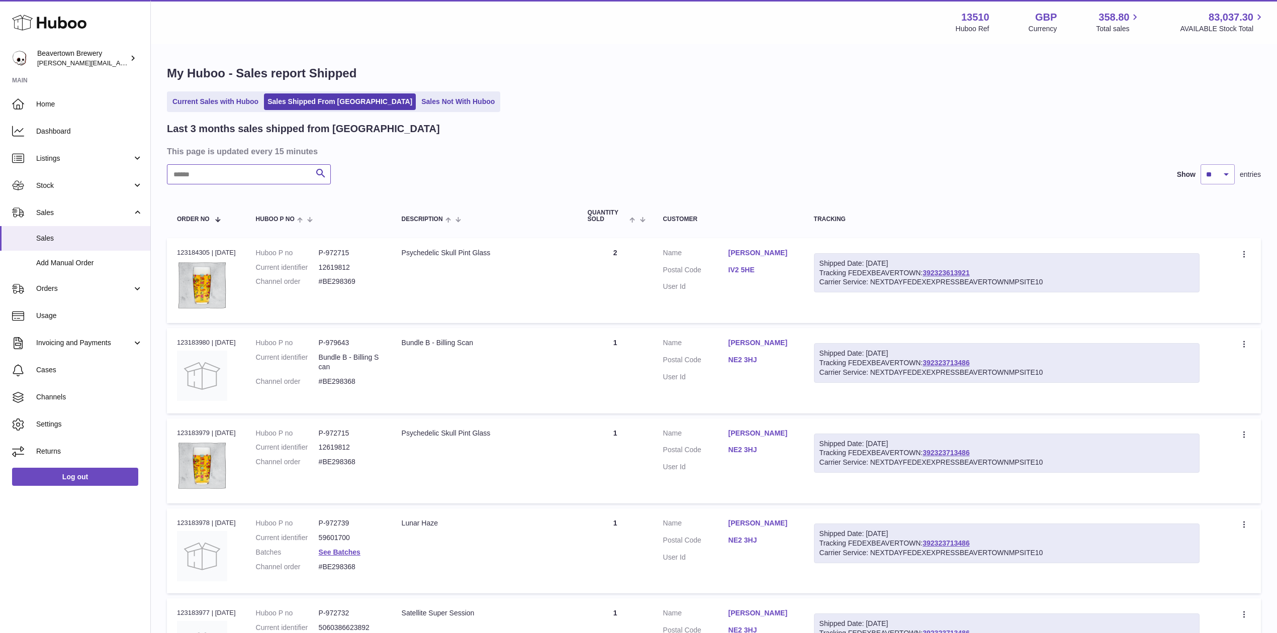
click at [210, 177] on input "text" at bounding box center [249, 174] width 164 height 20
paste input "*****"
drag, startPoint x: 938, startPoint y: 264, endPoint x: 918, endPoint y: 244, distance: 28.4
click at [911, 243] on td "Shipped Date: 20th Aug 2025 Tracking FEDEXBEAVERTOWN: 392317750452 Carrier Serv…" at bounding box center [1007, 280] width 406 height 85
click at [232, 173] on input "*****" at bounding box center [249, 174] width 164 height 20
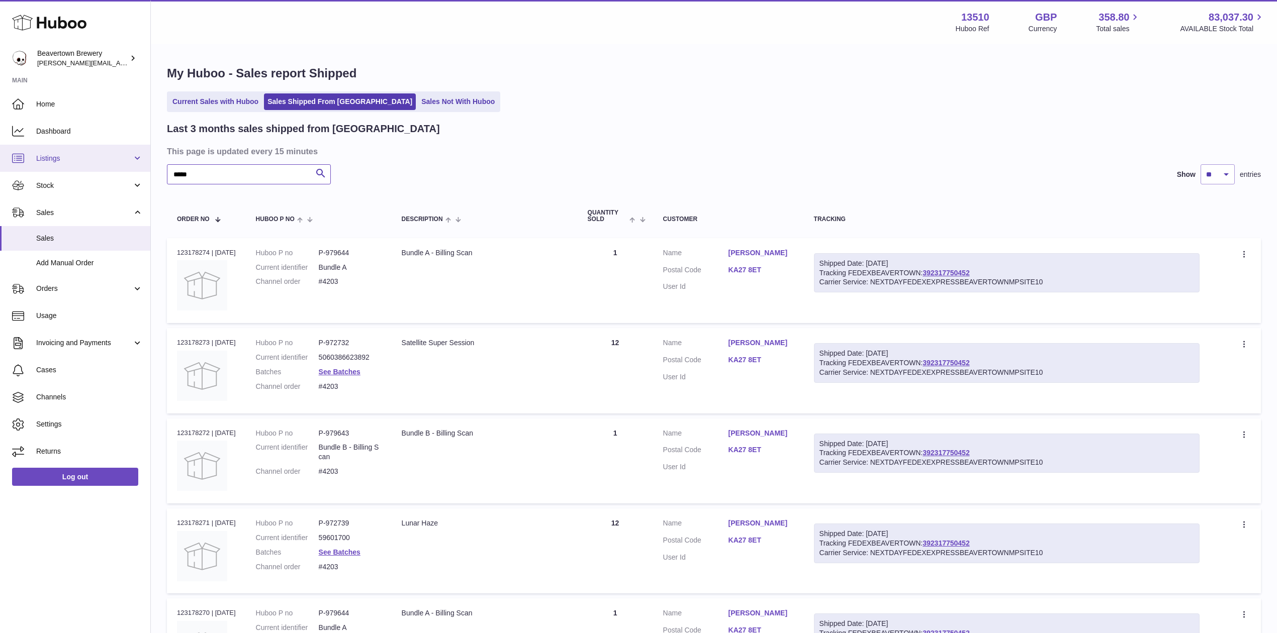
click at [118, 157] on div "Huboo Beavertown Brewery Matthew.McCormack@beavertownbrewery.co.uk Main Home Da…" at bounding box center [638, 429] width 1277 height 859
drag, startPoint x: 126, startPoint y: 175, endPoint x: 0, endPoint y: 173, distance: 125.7
click at [17, 173] on div "Huboo Beavertown Brewery Matthew.McCormack@beavertownbrewery.co.uk Main Home Da…" at bounding box center [638, 429] width 1277 height 859
paste input "text"
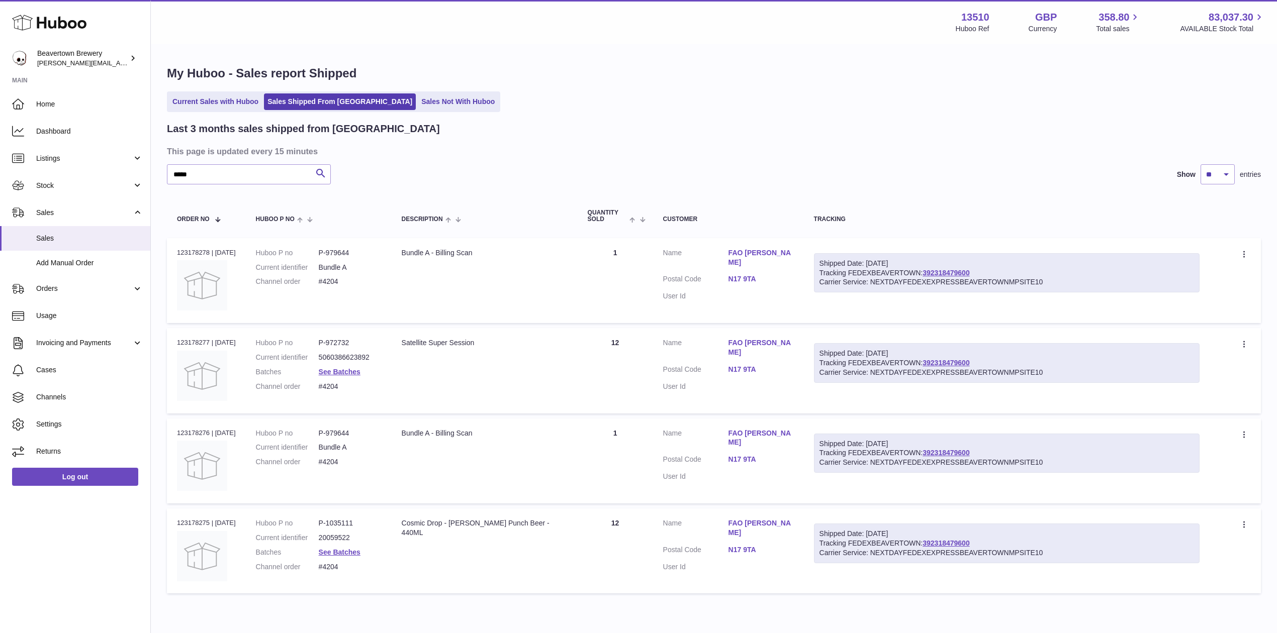
click at [211, 186] on div "Last 3 months sales shipped from Huboo This page is updated every 15 minutes **…" at bounding box center [714, 360] width 1094 height 477
click at [213, 179] on input "*****" at bounding box center [249, 174] width 164 height 20
drag, startPoint x: 252, startPoint y: 176, endPoint x: 5, endPoint y: 145, distance: 249.2
click at [31, 147] on div "Huboo Beavertown Brewery Matthew.McCormack@beavertownbrewery.co.uk Main Home Da…" at bounding box center [638, 339] width 1277 height 678
paste input "text"
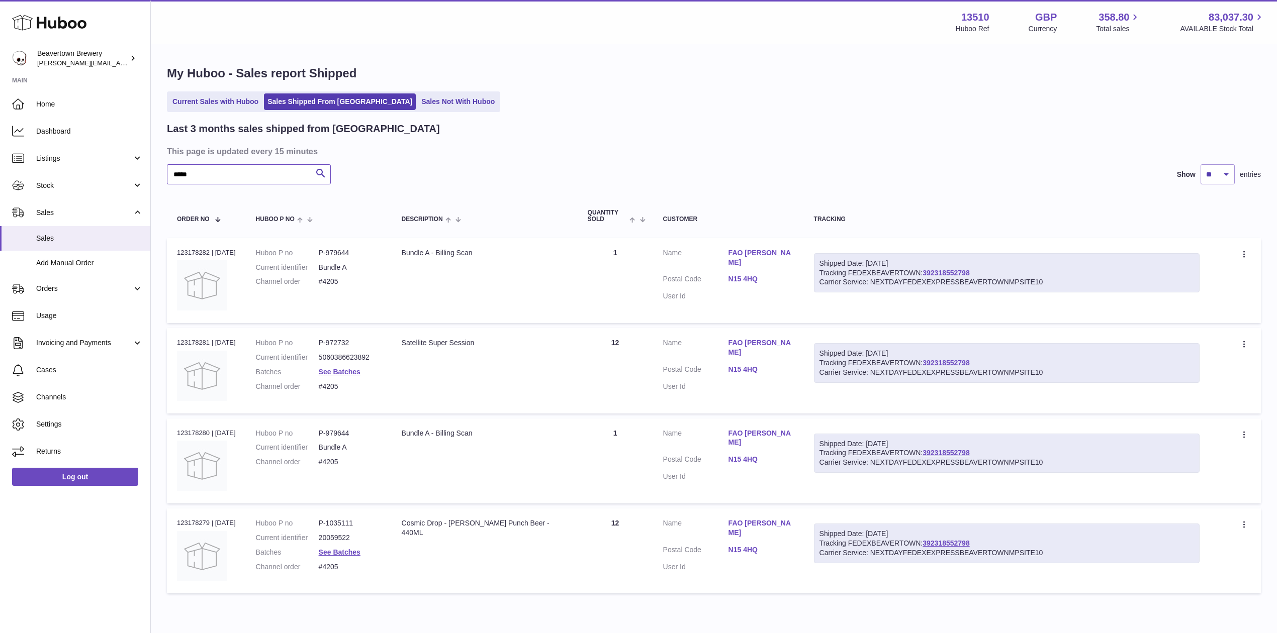
type input "*****"
click at [72, 186] on span "Stock" at bounding box center [84, 186] width 96 height 10
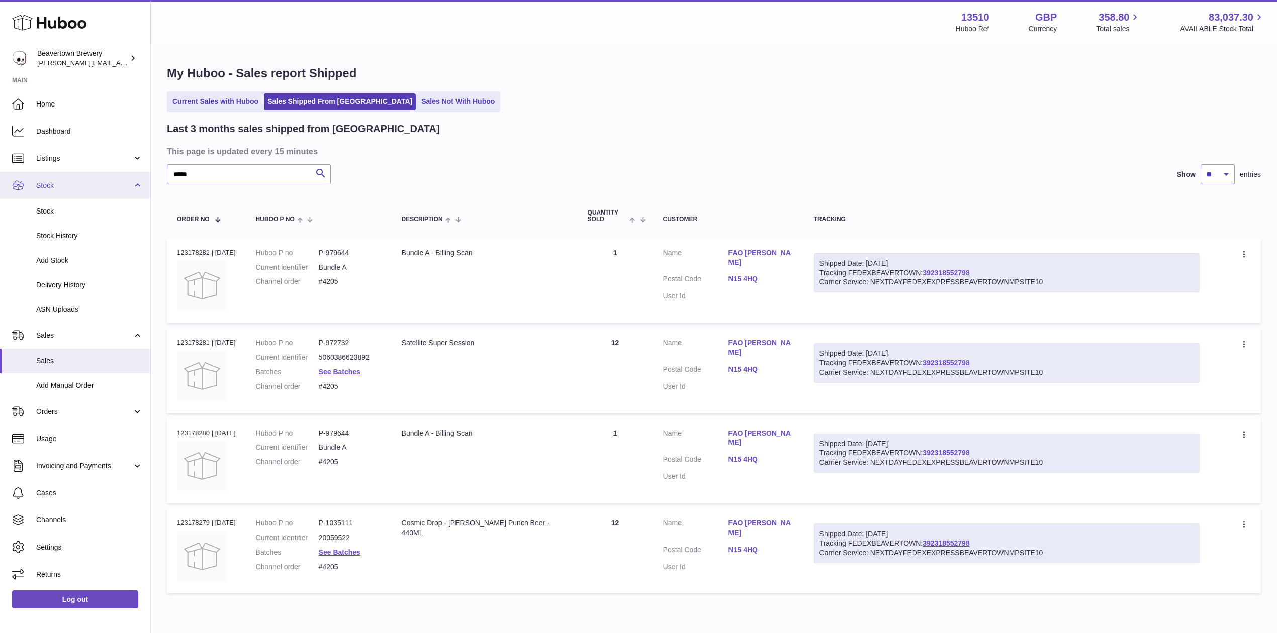
click at [66, 184] on span "Stock" at bounding box center [84, 186] width 96 height 10
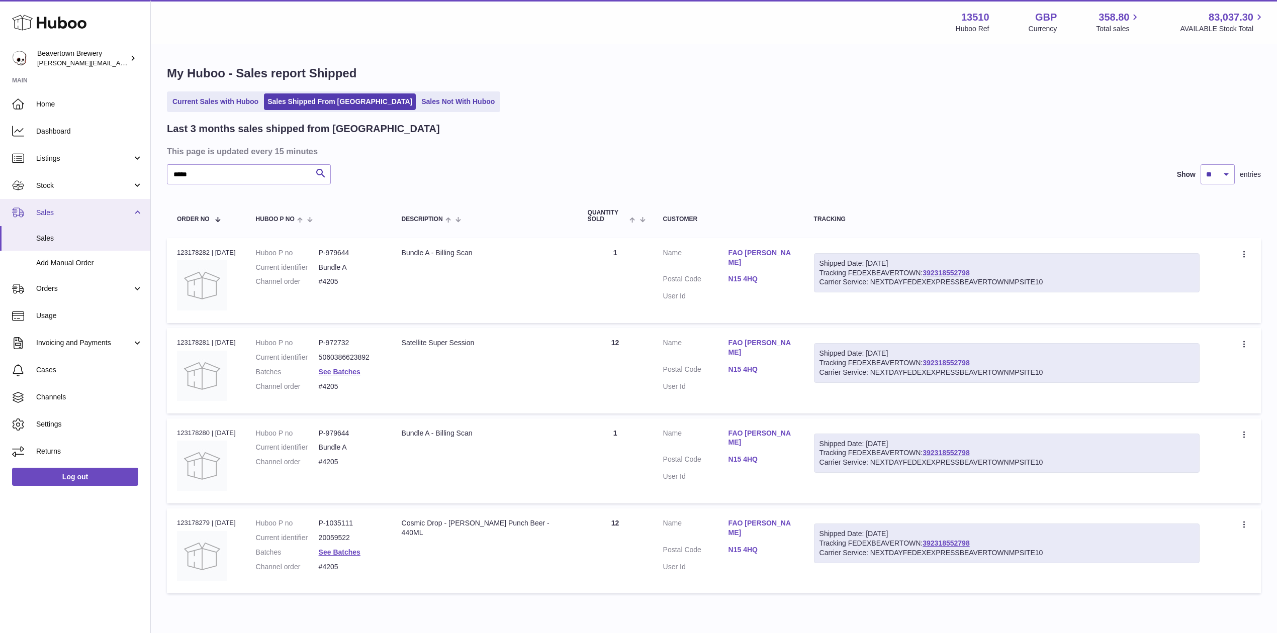
click at [66, 220] on link "Sales" at bounding box center [75, 212] width 150 height 27
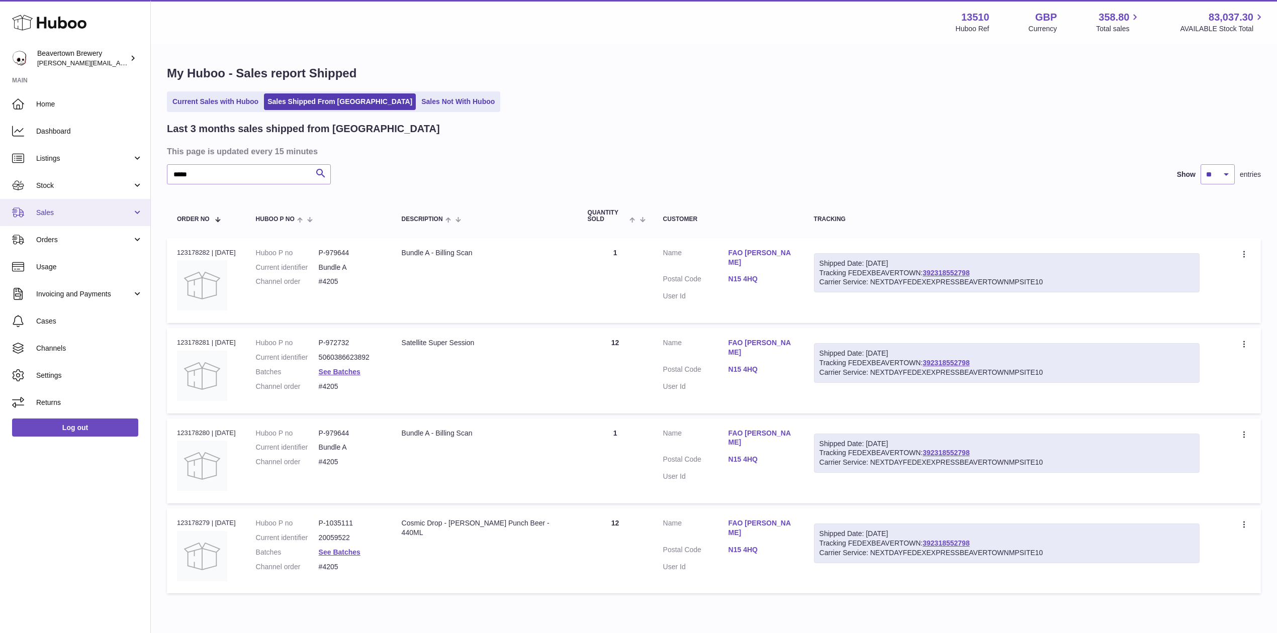
click at [61, 218] on link "Sales" at bounding box center [75, 212] width 150 height 27
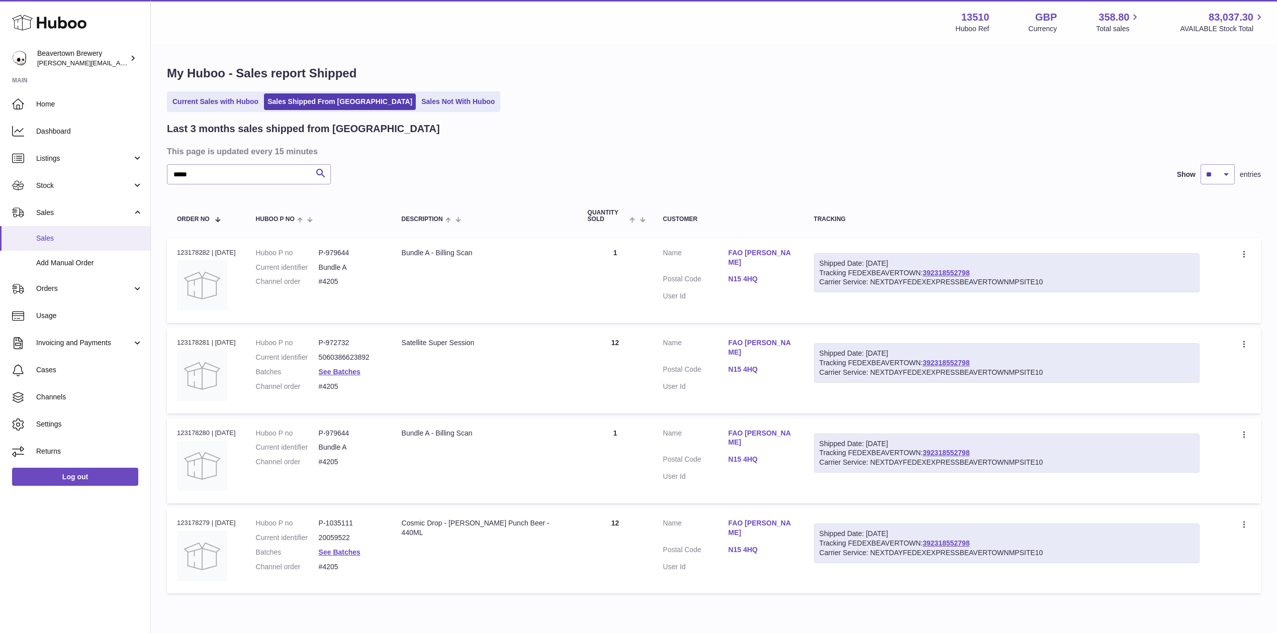
click at [66, 232] on link "Sales" at bounding box center [75, 238] width 150 height 25
click at [418, 100] on link "Sales Not With Huboo" at bounding box center [458, 101] width 80 height 17
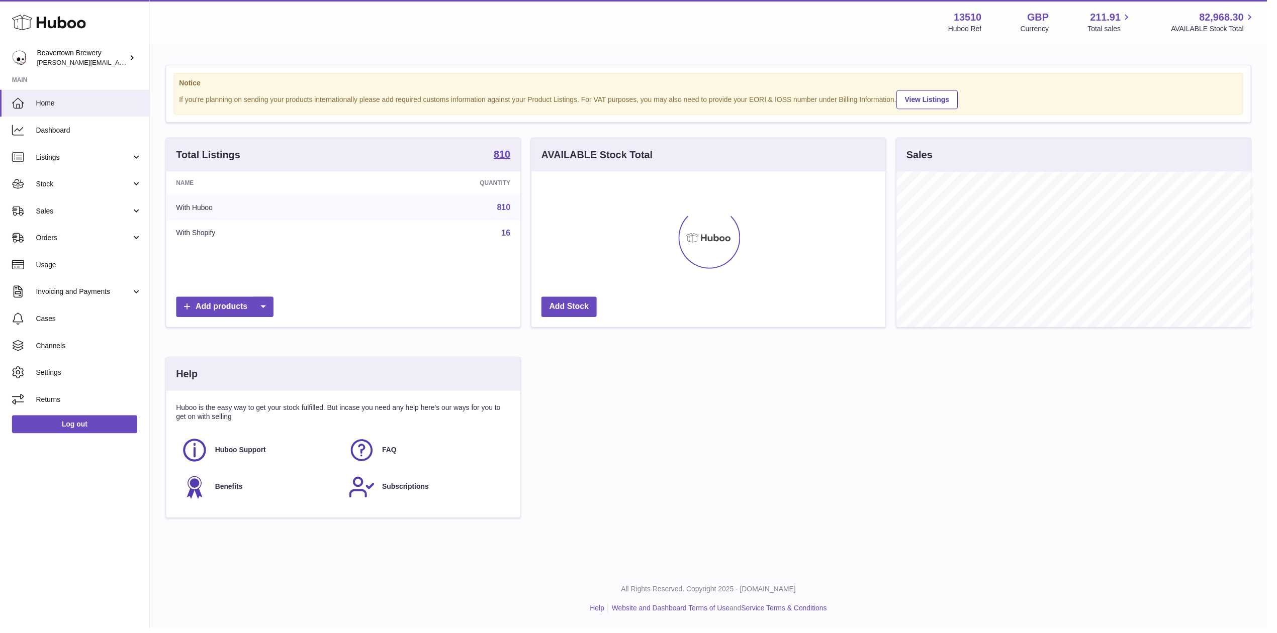
scroll to position [502517, 502317]
